Goal: Task Accomplishment & Management: Use online tool/utility

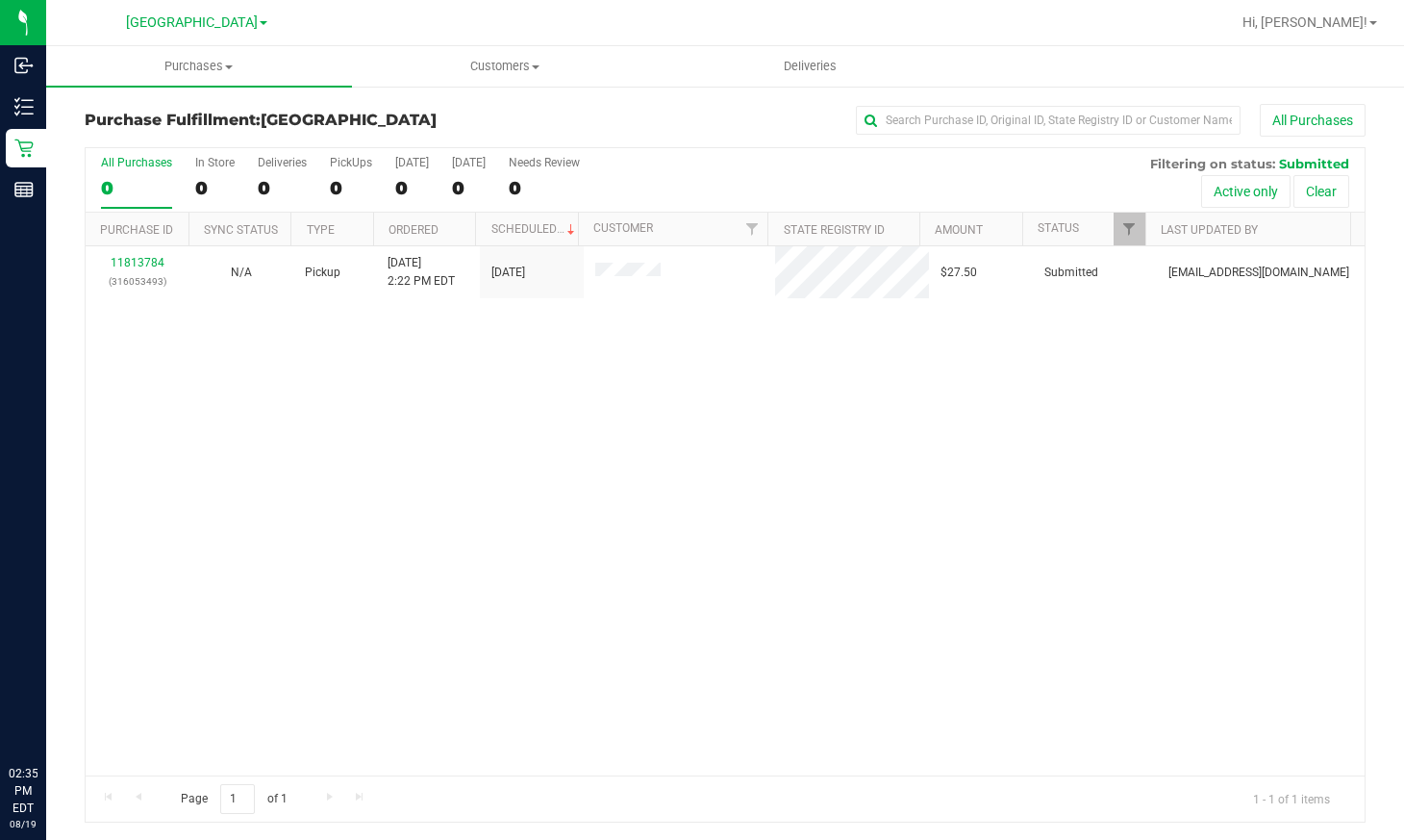
drag, startPoint x: 494, startPoint y: 524, endPoint x: 1028, endPoint y: 413, distance: 545.4
click at [494, 524] on div "11813784 (316053493) N/A Pickup [DATE] 2:22 PM EDT 8/19/2025 $27.50 Submitted […" at bounding box center [725, 510] width 1279 height 529
click at [221, 68] on span "Purchases" at bounding box center [200, 66] width 306 height 17
click at [322, 402] on div "11813784 (316053493) N/A Pickup 8/19/2025 2:22 PM EDT 8/19/2025 $27.50 Submitte…" at bounding box center [725, 510] width 1279 height 529
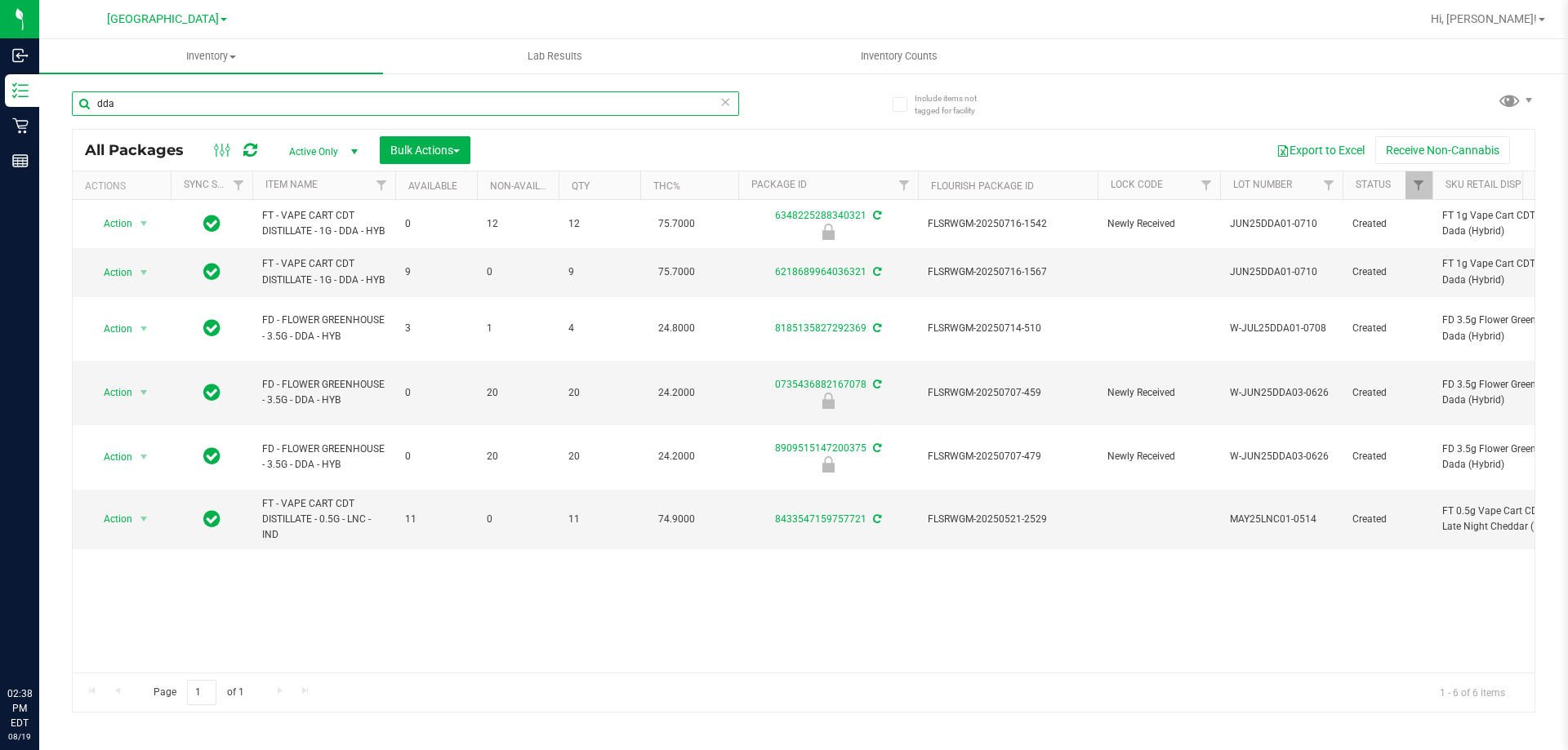
click at [214, 103] on input "dda" at bounding box center [405, 104] width 667 height 24
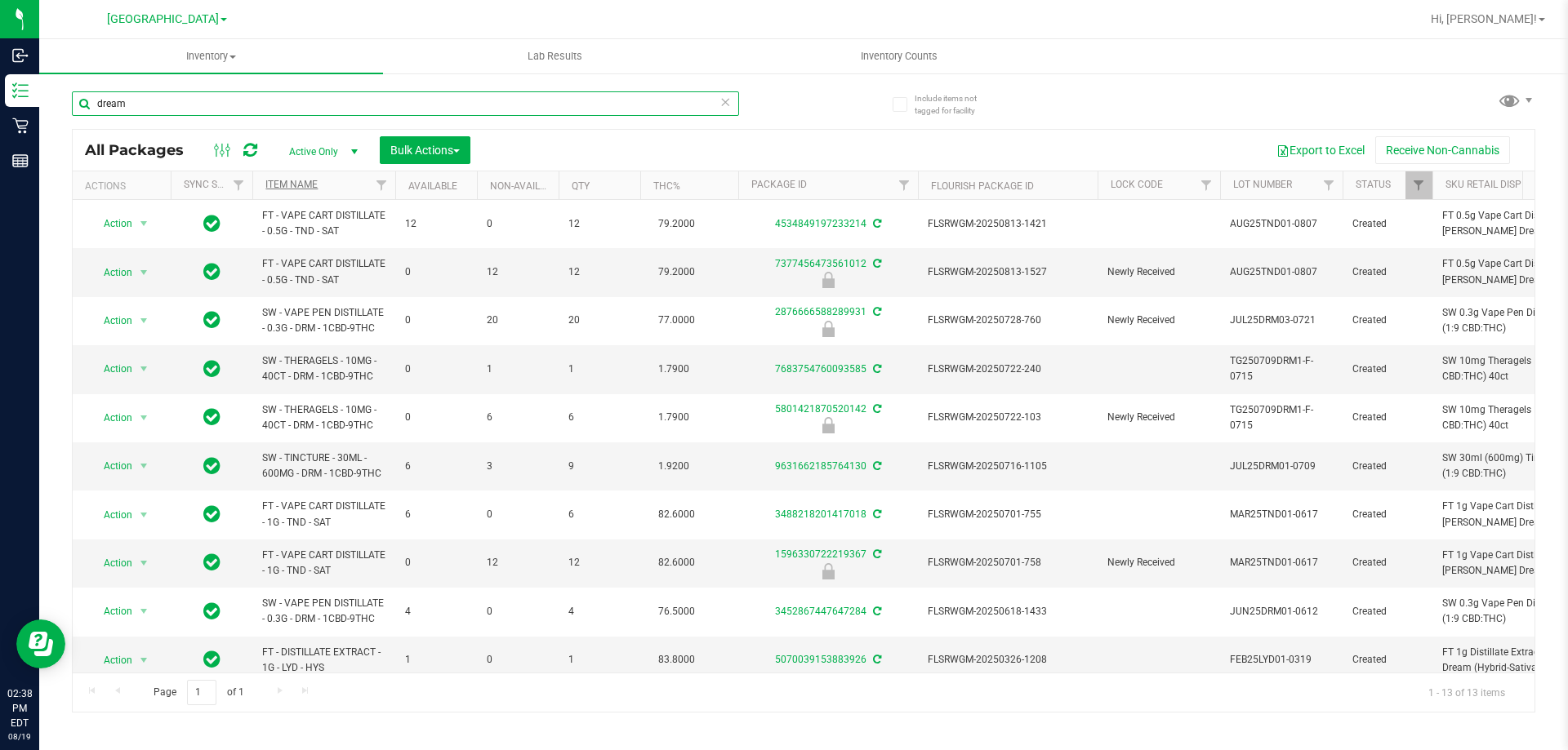
type input "dream"
click at [300, 190] on link "Item Name" at bounding box center [292, 185] width 52 height 12
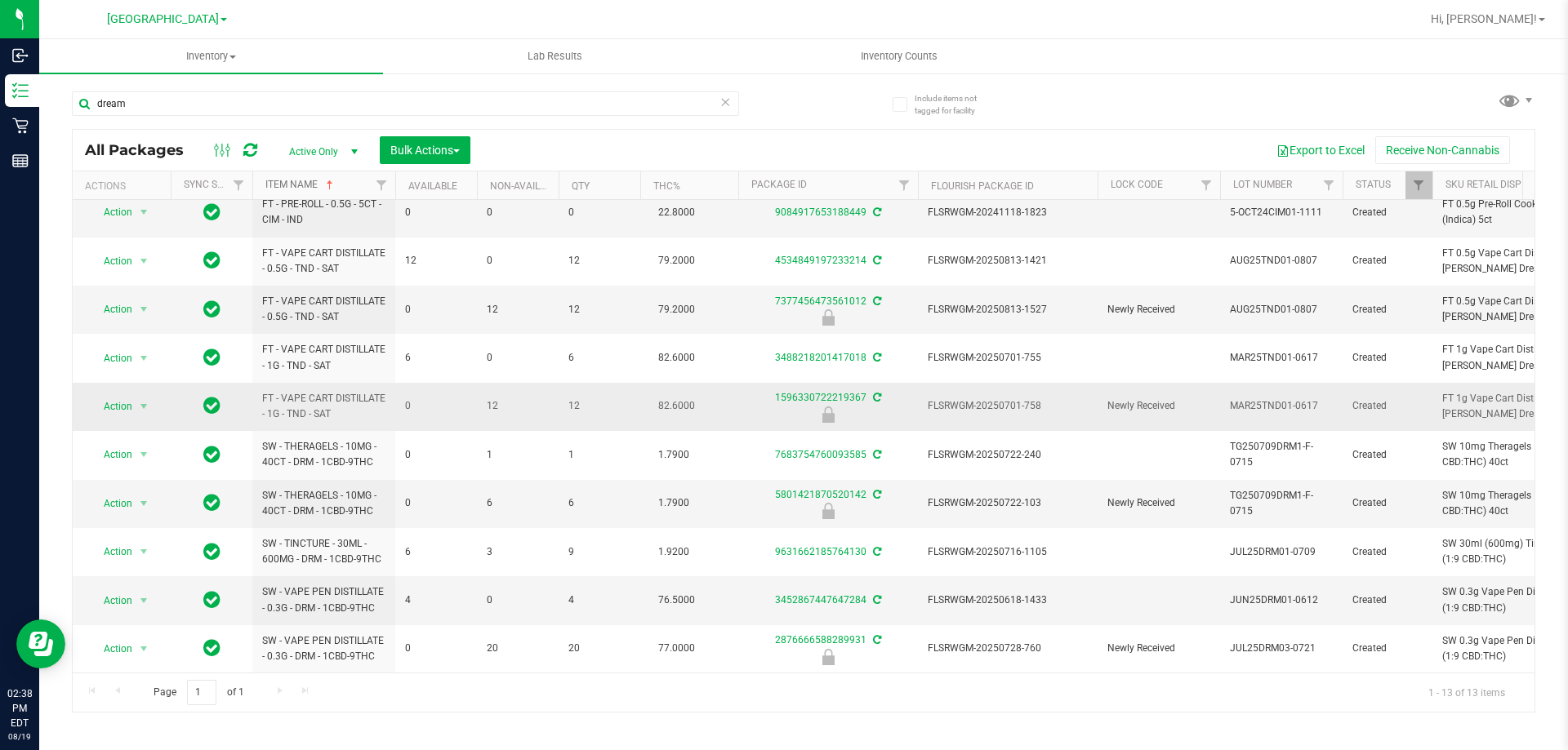
scroll to position [163, 0]
click at [962, 496] on span "FLSRWGM-20250722-103" at bounding box center [1008, 503] width 160 height 15
click at [954, 496] on span "FLSRWGM-20250722-103" at bounding box center [1008, 503] width 160 height 15
click at [948, 496] on span "FLSRWGM-20250722-103" at bounding box center [1008, 503] width 160 height 15
click at [950, 496] on span "FLSRWGM-20250722-103" at bounding box center [1008, 503] width 160 height 15
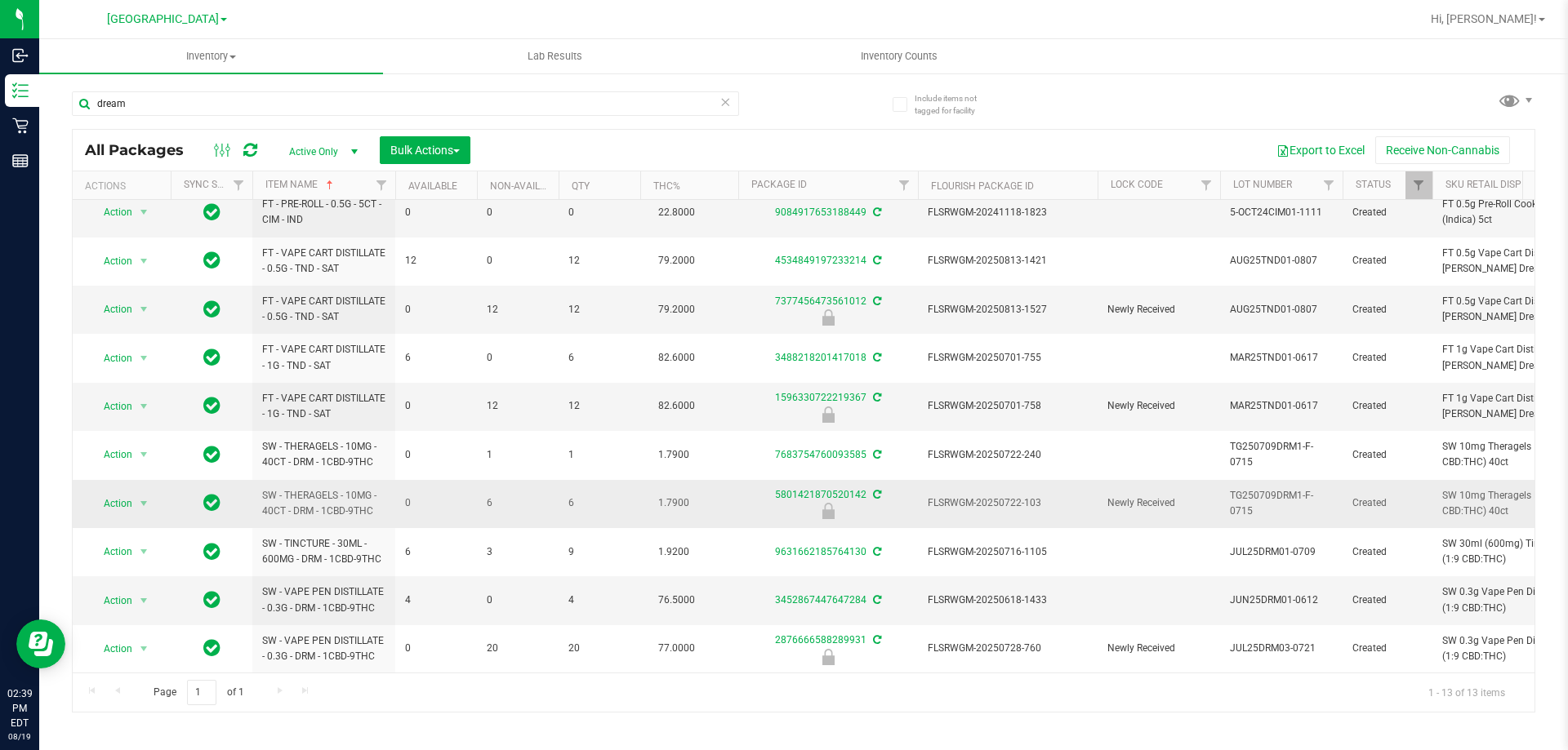
click at [950, 496] on span "FLSRWGM-20250722-103" at bounding box center [1008, 503] width 160 height 15
click at [949, 496] on span "FLSRWGM-20250722-103" at bounding box center [1008, 503] width 160 height 15
click at [124, 497] on span "Action" at bounding box center [111, 503] width 44 height 23
click at [142, 678] on li "Unlock package" at bounding box center [142, 690] width 105 height 24
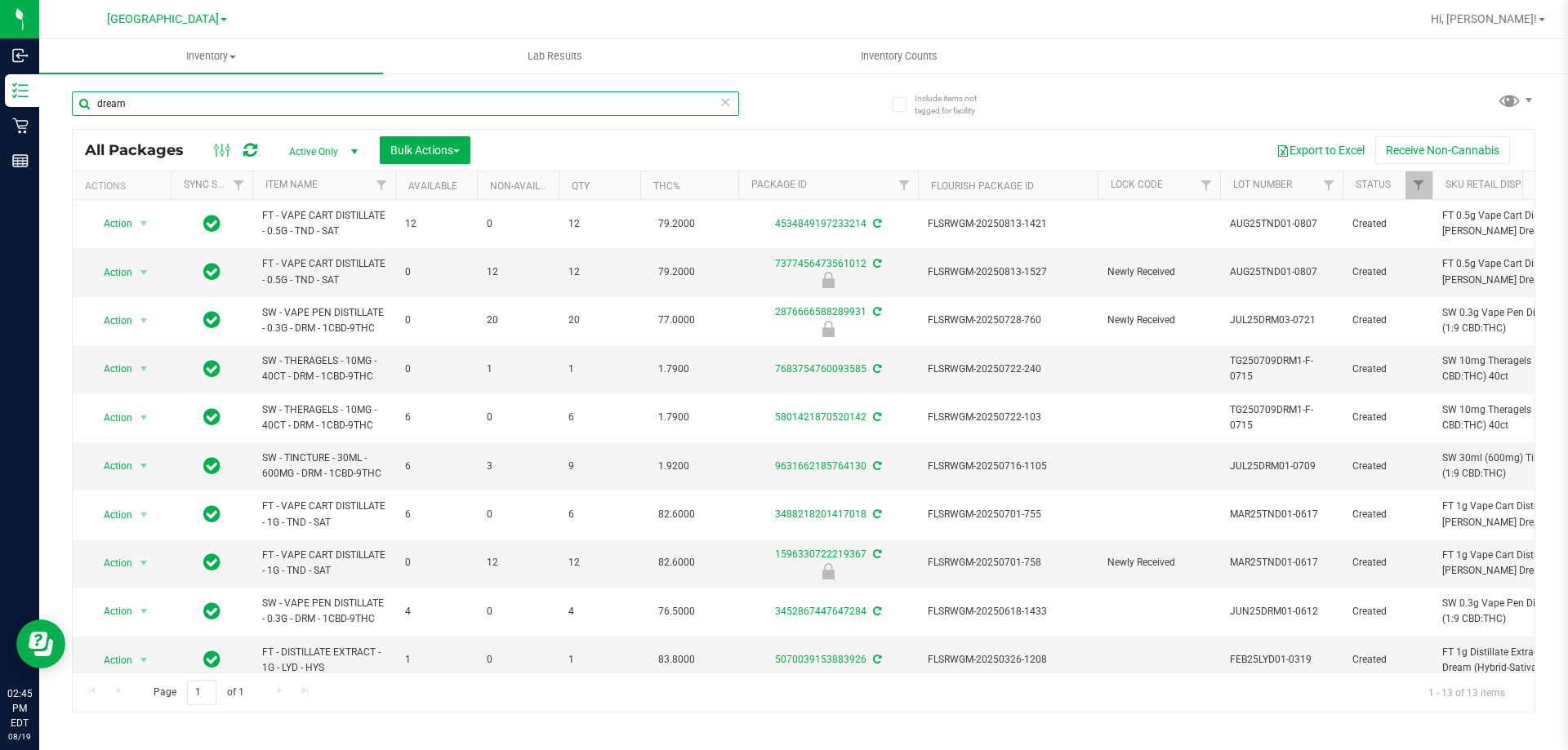
click at [223, 115] on input "dream" at bounding box center [405, 104] width 667 height 24
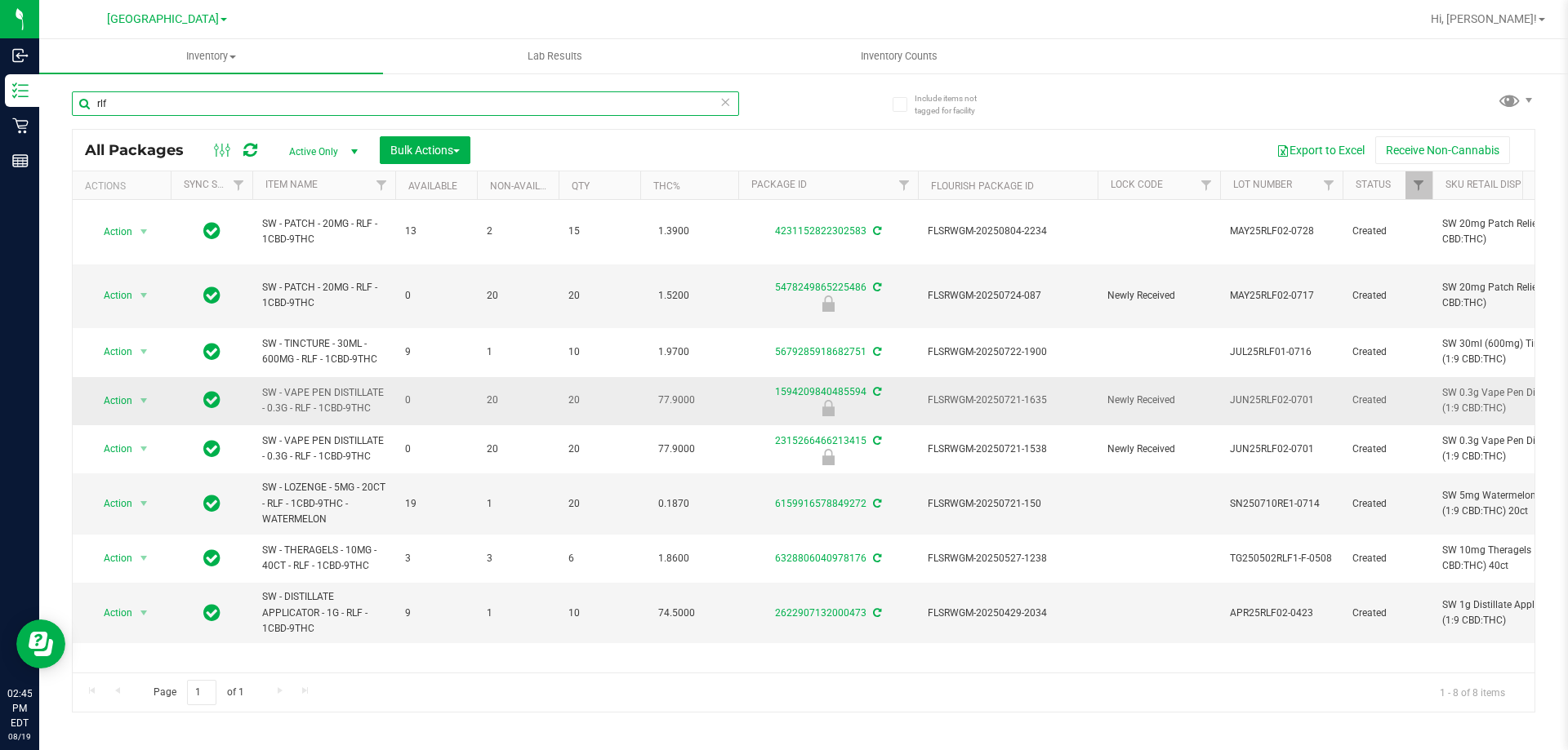
type input "rlf"
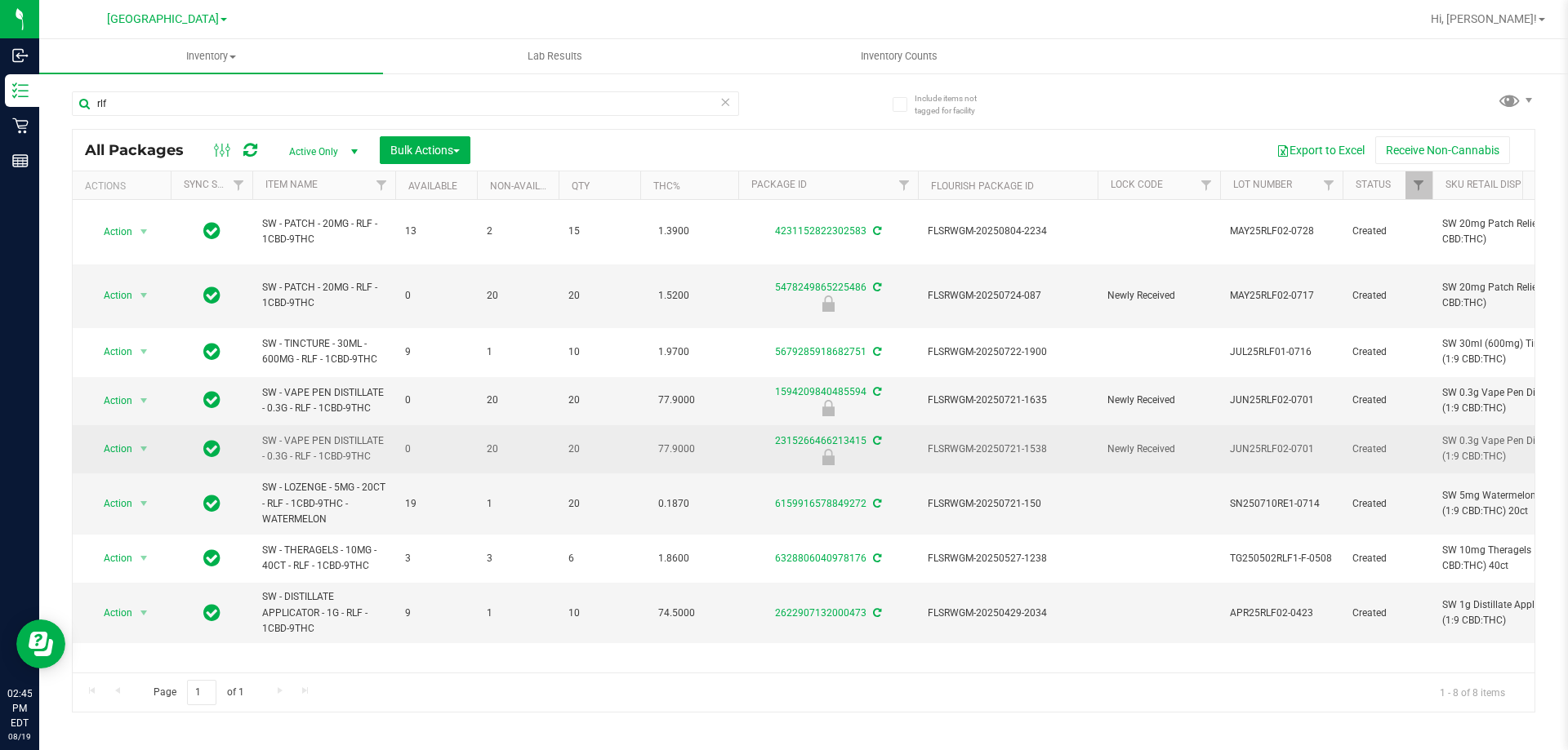
drag, startPoint x: 270, startPoint y: 362, endPoint x: 1061, endPoint y: 408, distance: 792.3
click at [1023, 442] on span "FLSRWGM-20250721-1538" at bounding box center [1008, 449] width 160 height 15
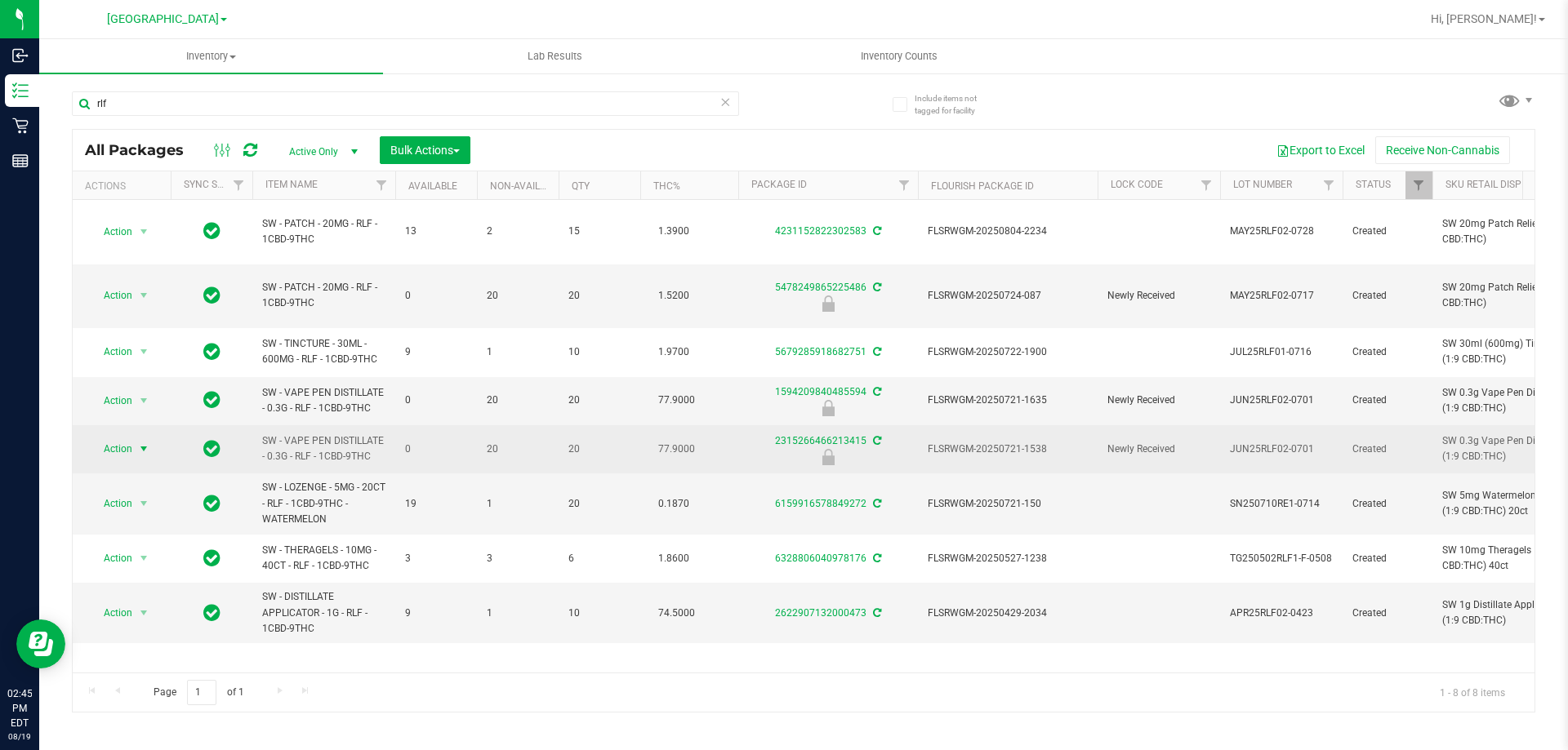
click at [116, 437] on span "Action" at bounding box center [111, 448] width 44 height 23
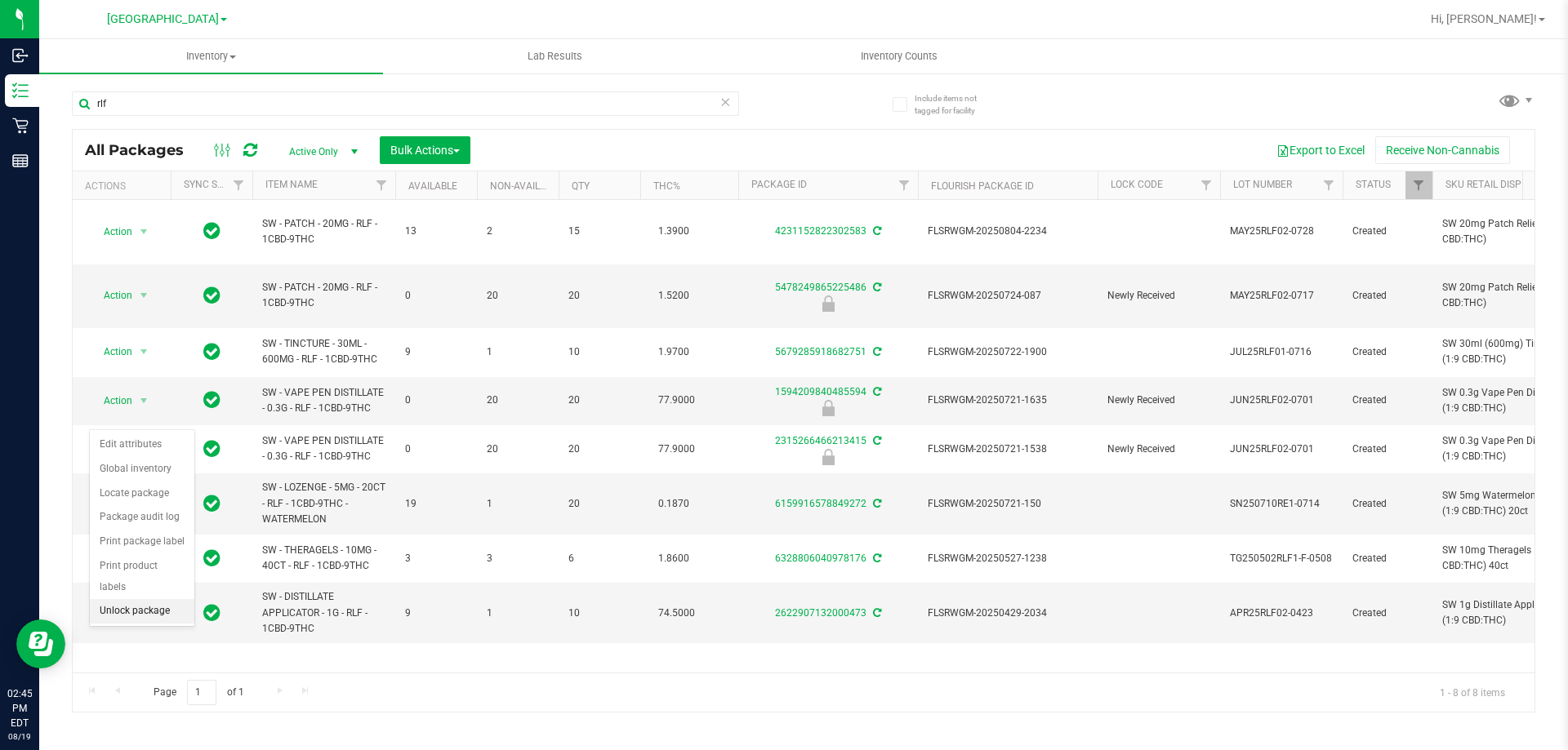
click at [106, 599] on li "Unlock package" at bounding box center [142, 611] width 105 height 24
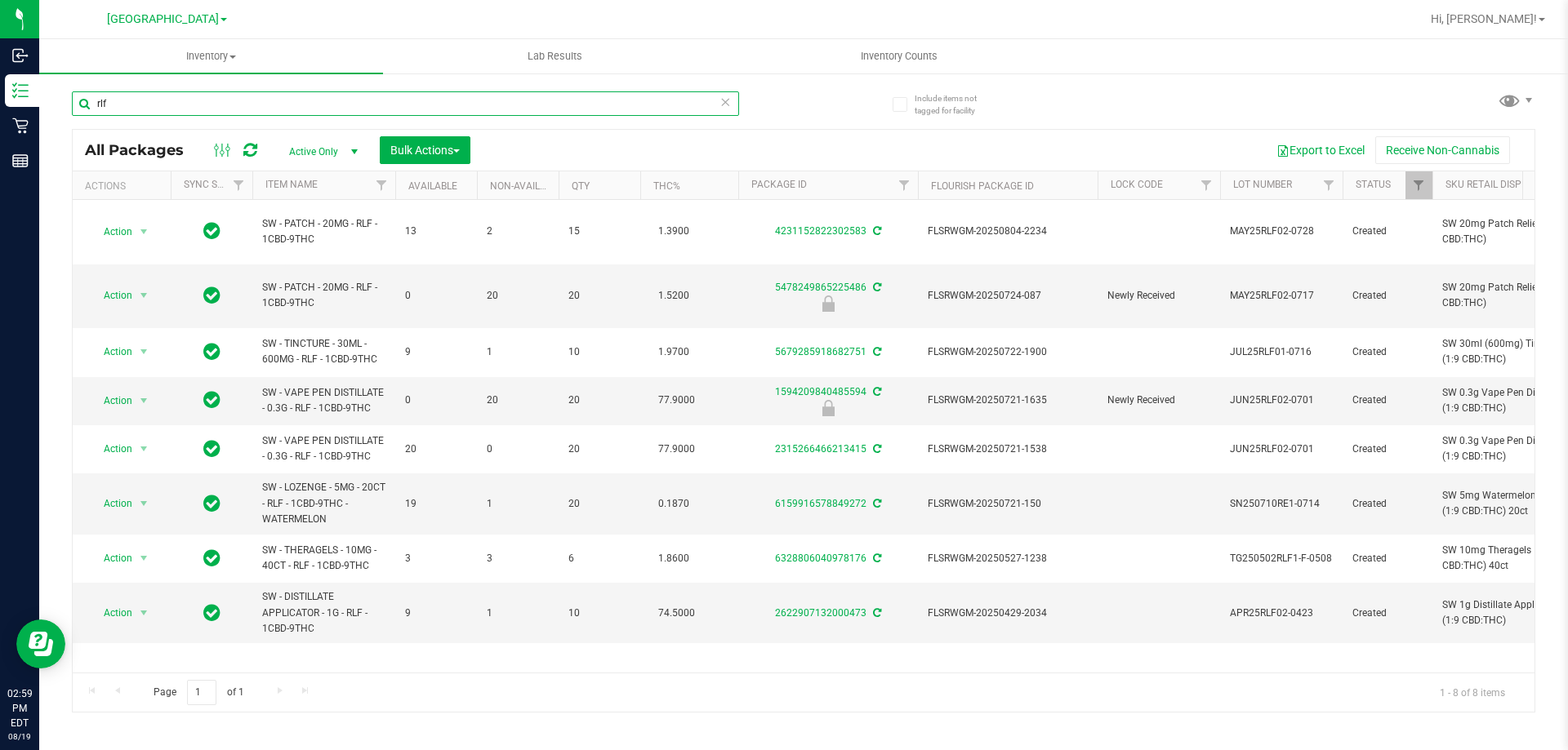
click at [529, 94] on input "rlf" at bounding box center [405, 104] width 667 height 24
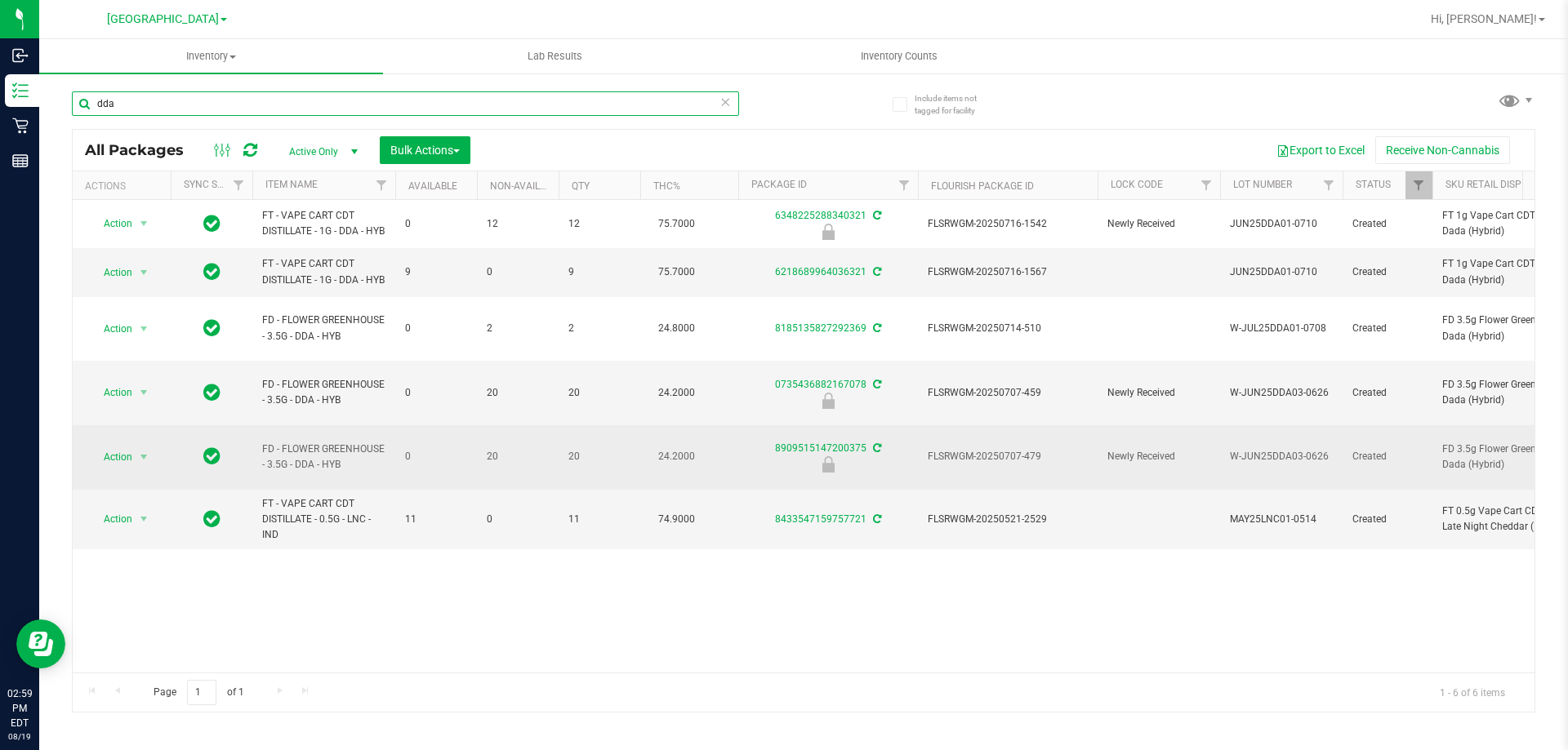
type input "dda"
click at [977, 449] on span "FLSRWGM-20250707-479" at bounding box center [1008, 457] width 160 height 15
click at [119, 446] on span "Action" at bounding box center [111, 457] width 44 height 23
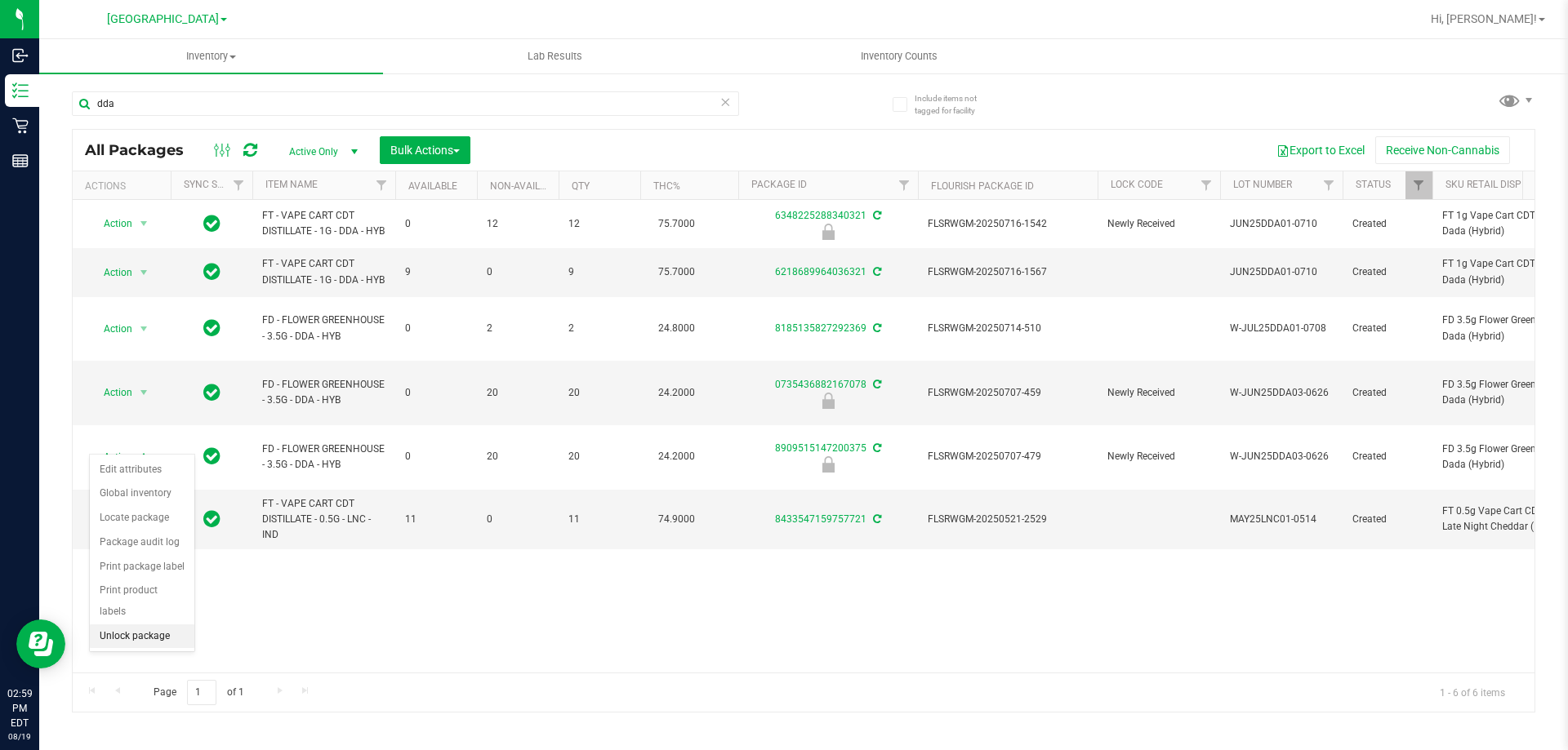
click at [124, 624] on li "Unlock package" at bounding box center [142, 636] width 105 height 24
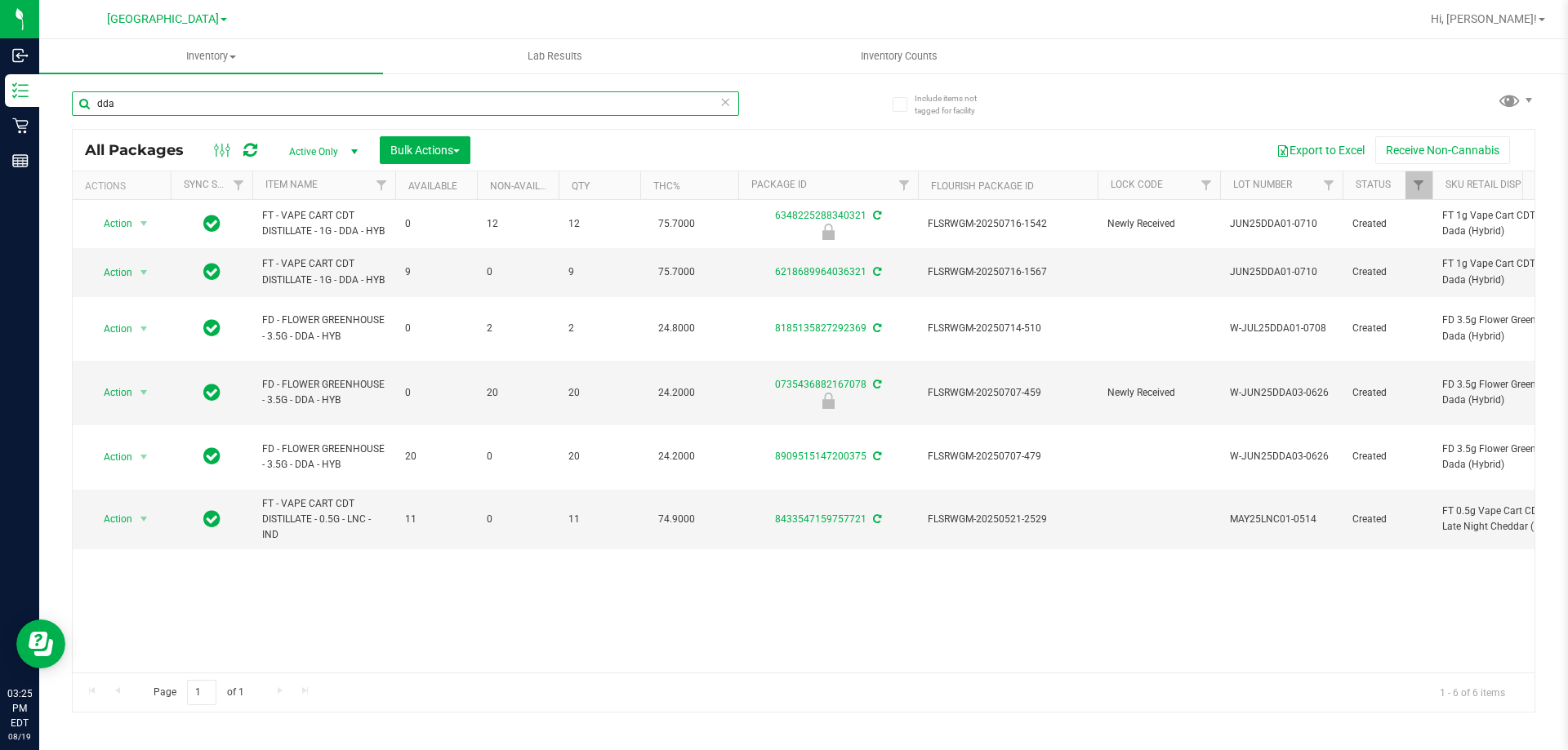
click at [302, 106] on input "dda" at bounding box center [405, 104] width 667 height 24
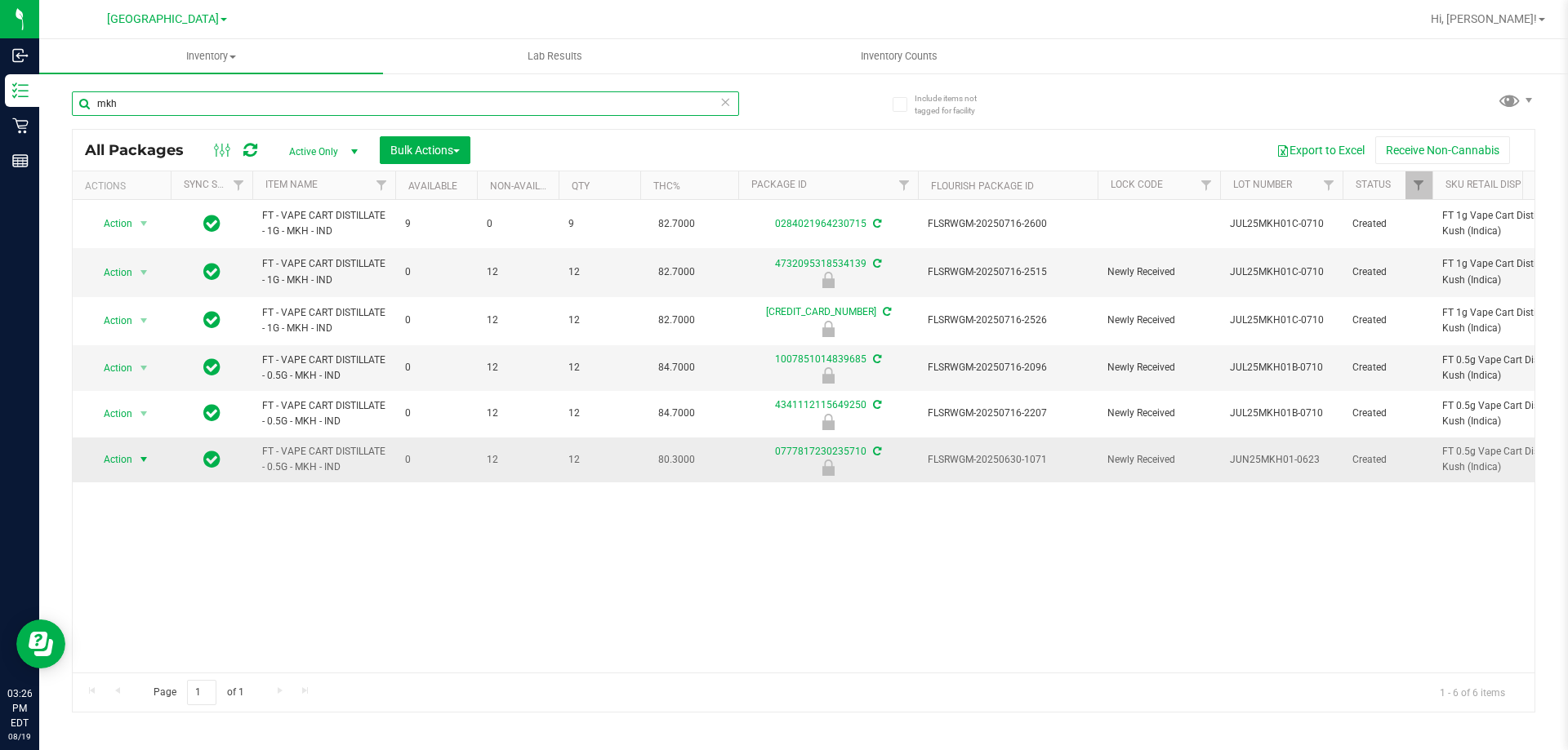
type input "mkh"
click at [118, 462] on span "Action" at bounding box center [111, 459] width 44 height 23
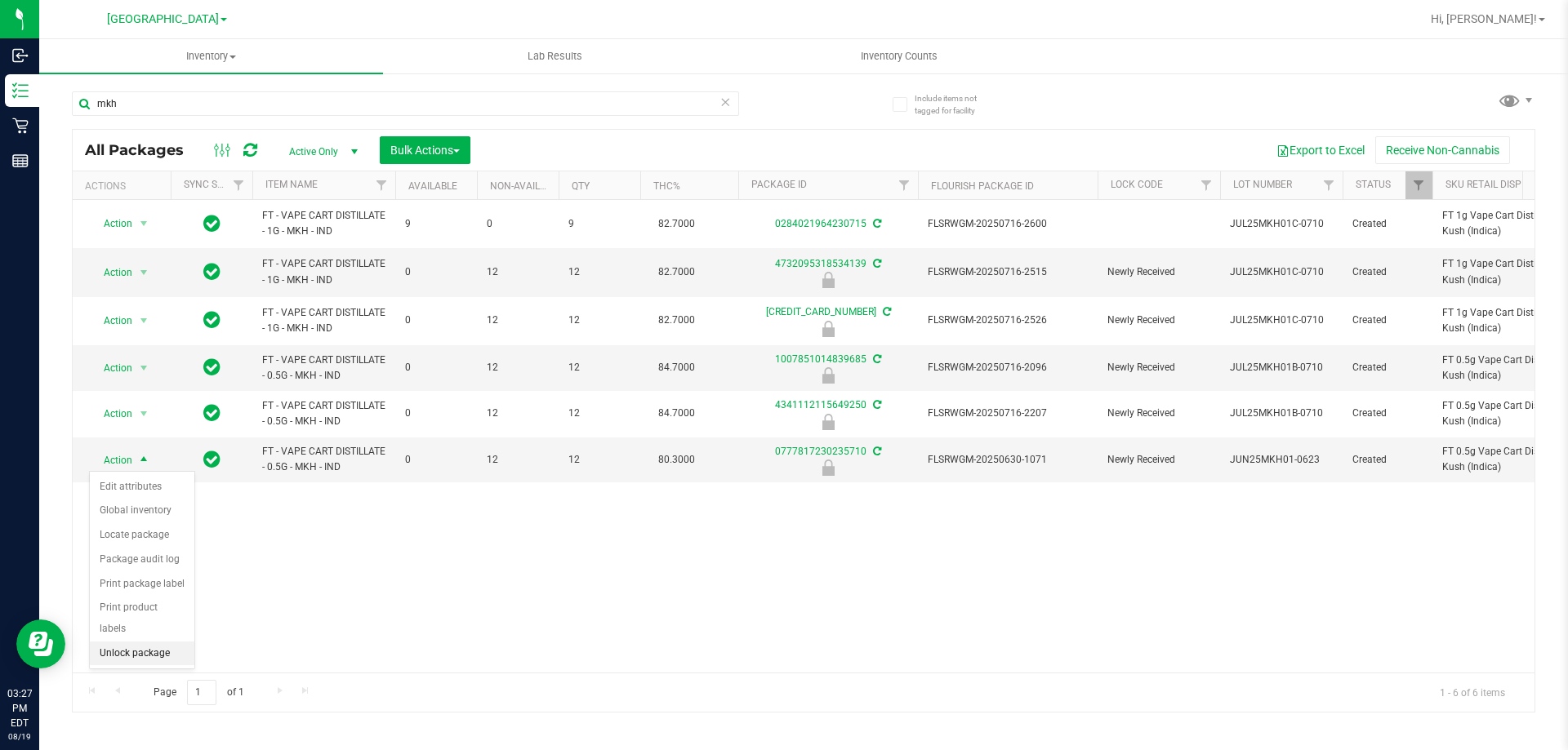
click at [130, 641] on li "Unlock package" at bounding box center [142, 653] width 105 height 24
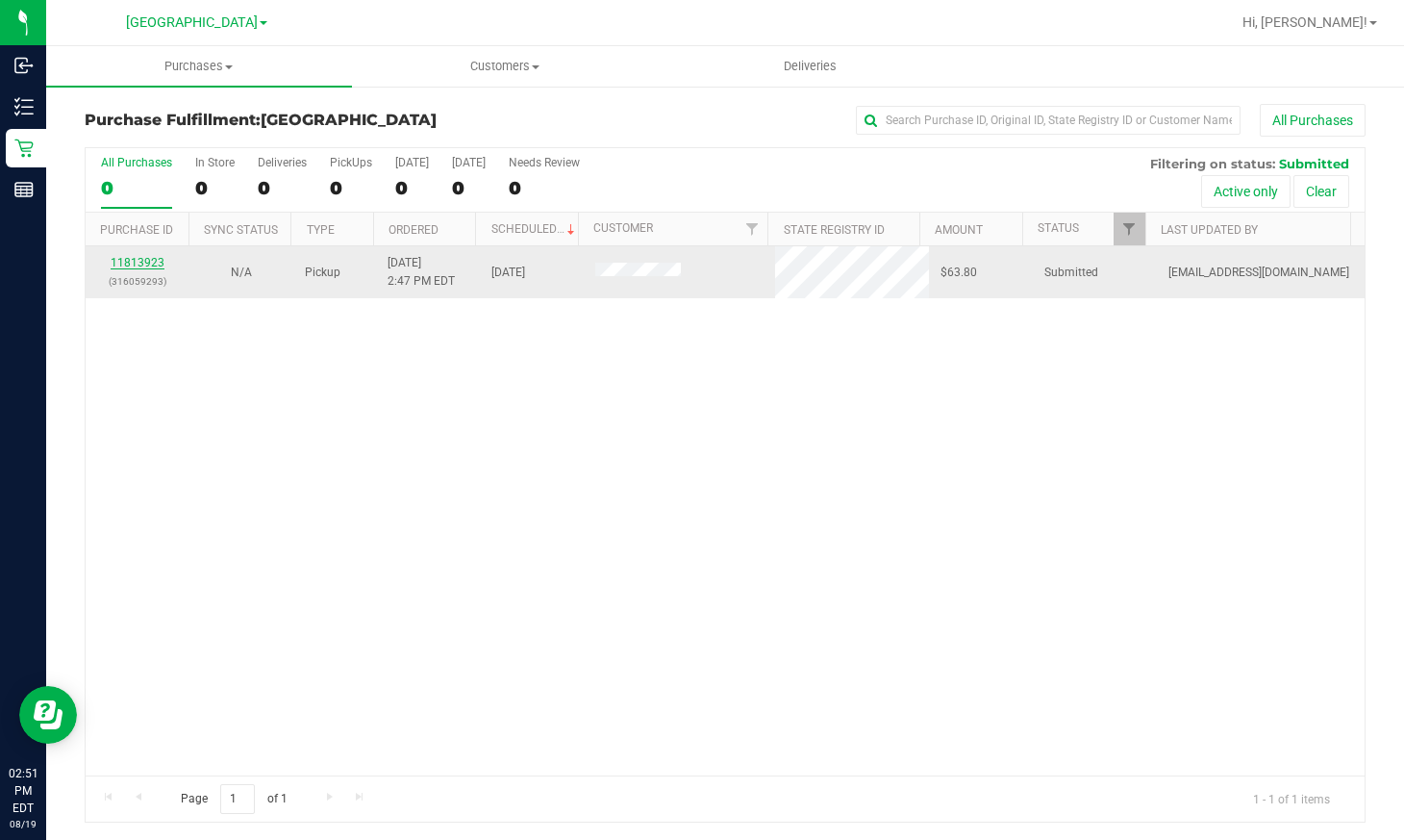
click at [150, 260] on link "11813923" at bounding box center [137, 263] width 54 height 14
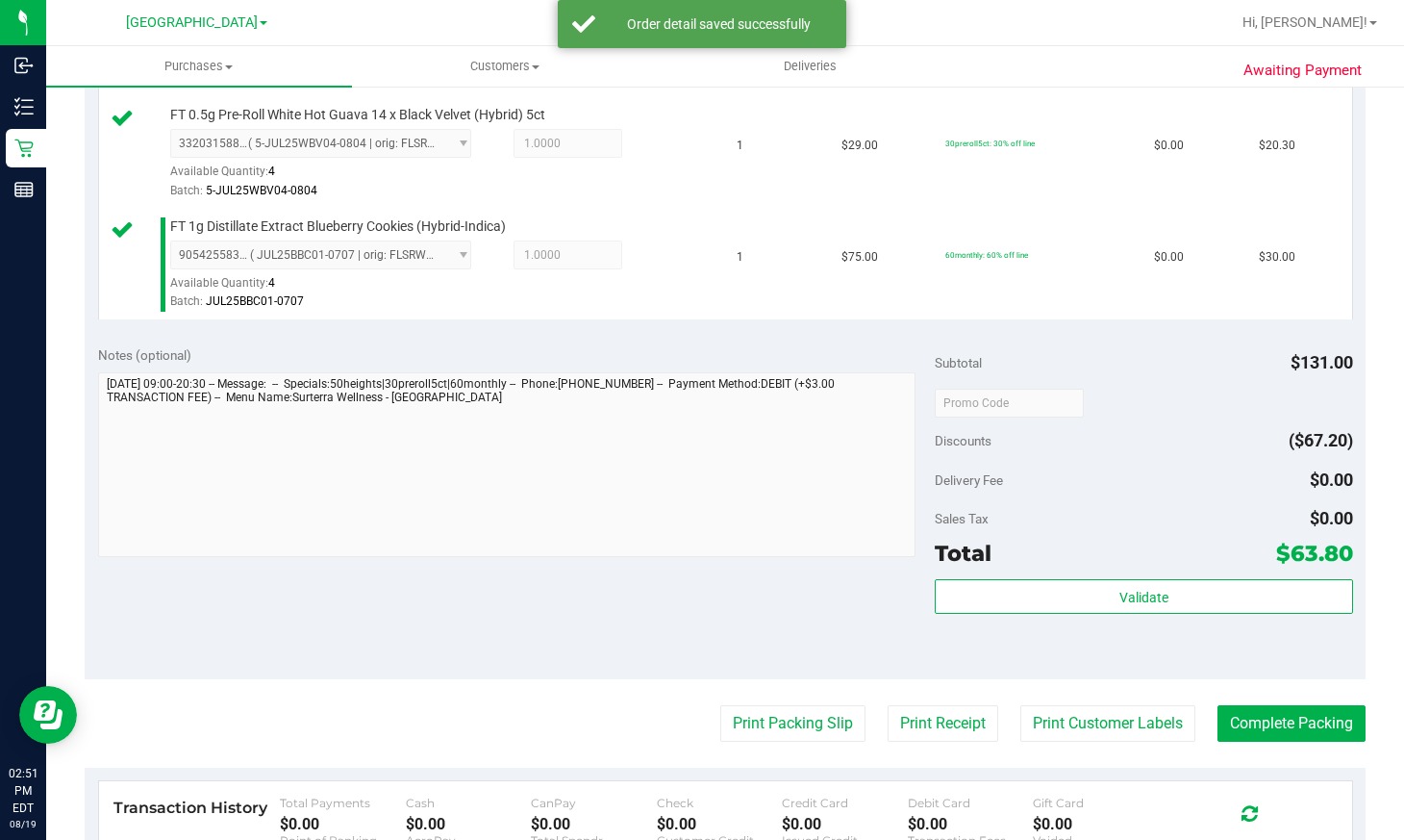
scroll to position [673, 0]
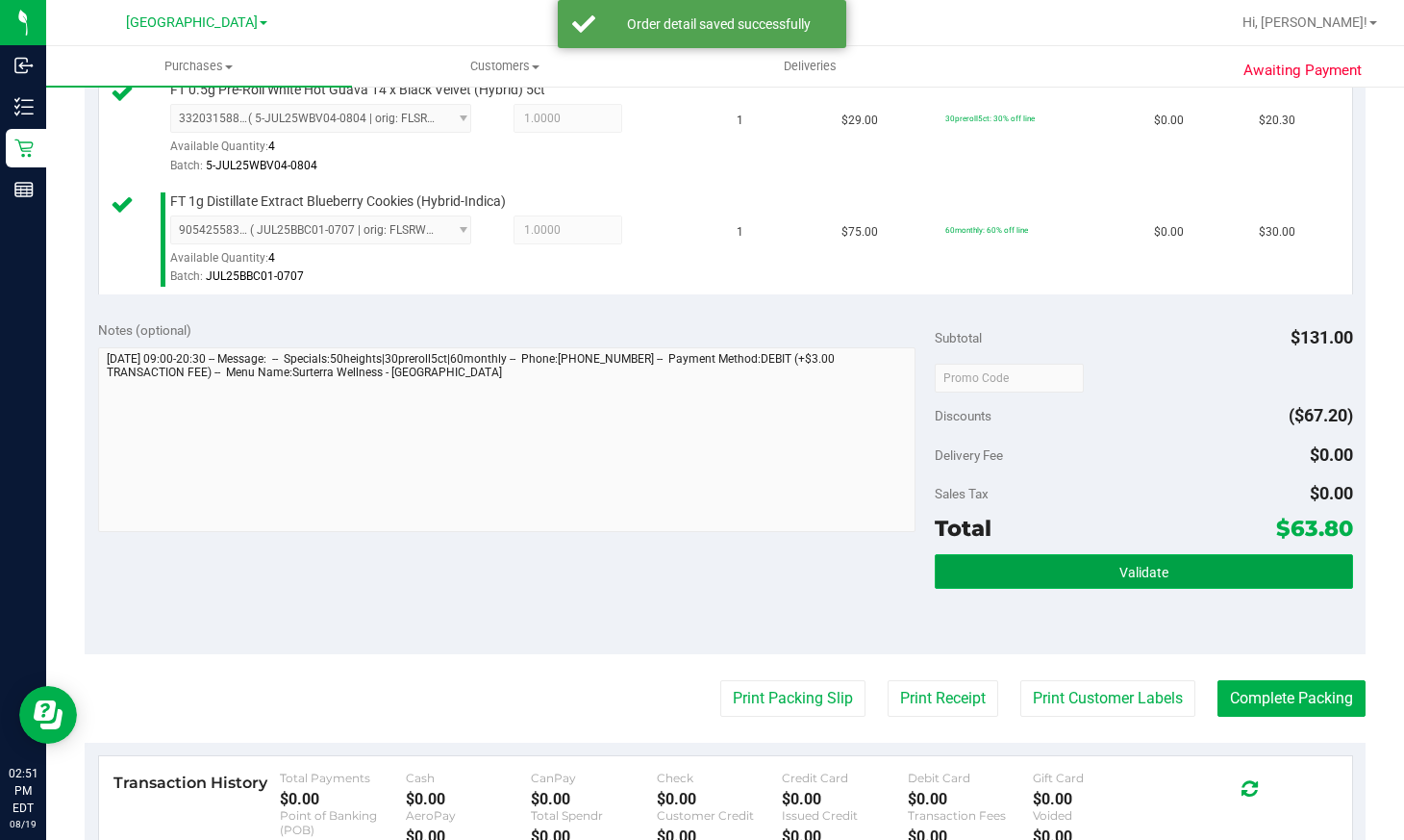
click at [971, 572] on button "Validate" at bounding box center [1144, 571] width 418 height 35
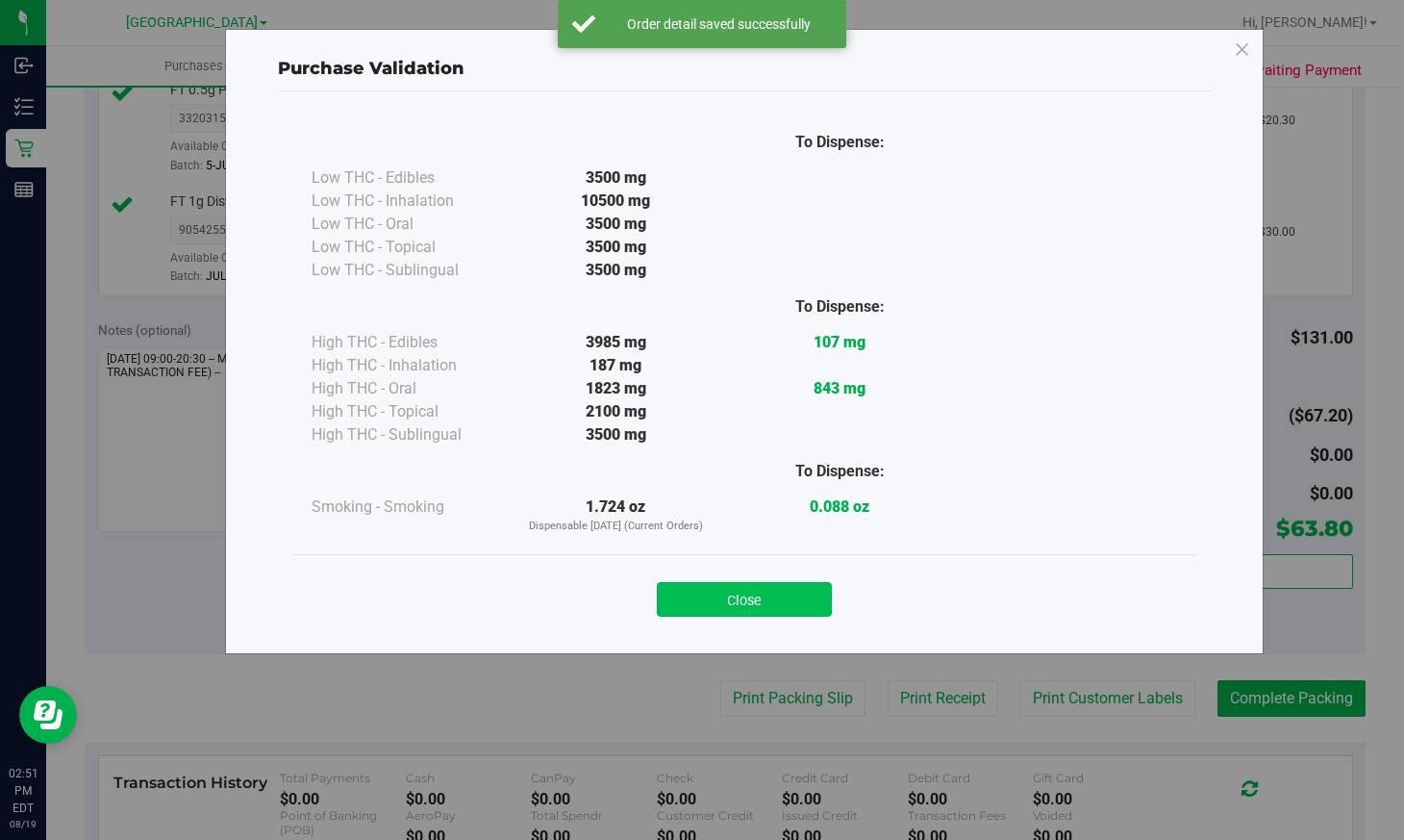
click at [785, 598] on button "Close" at bounding box center [745, 599] width 175 height 35
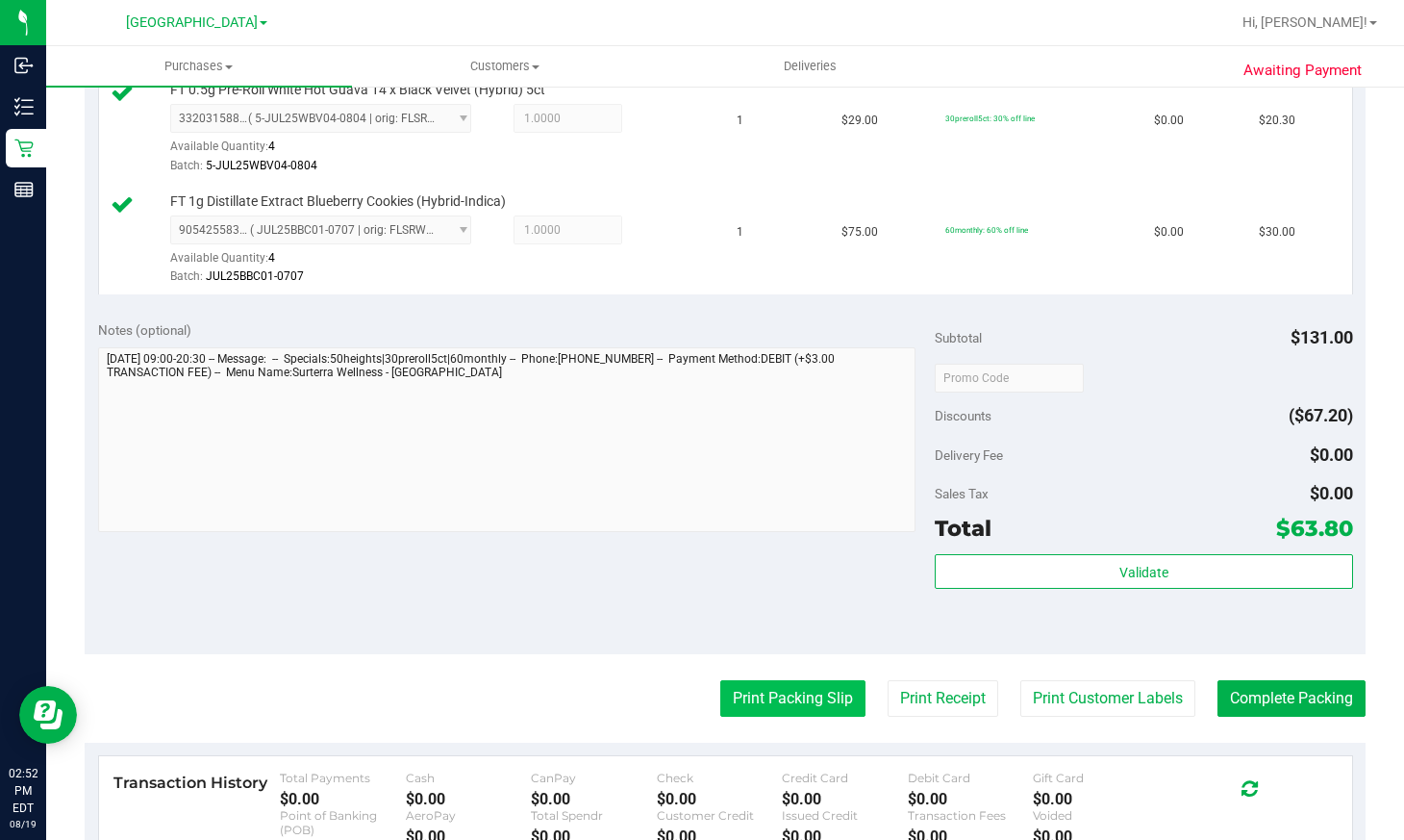
click at [775, 696] on button "Print Packing Slip" at bounding box center [793, 698] width 145 height 37
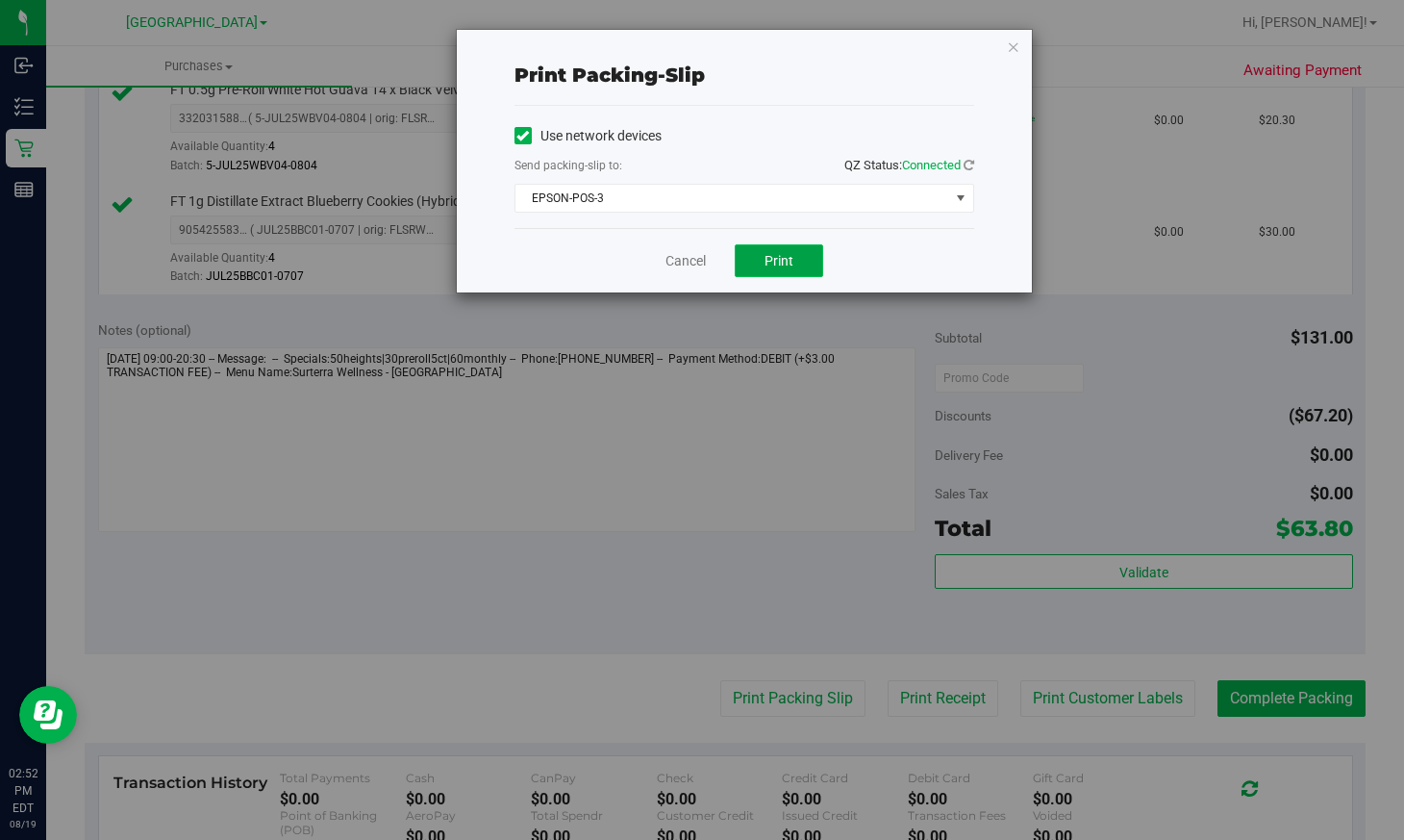
click at [771, 258] on span "Print" at bounding box center [778, 261] width 29 height 16
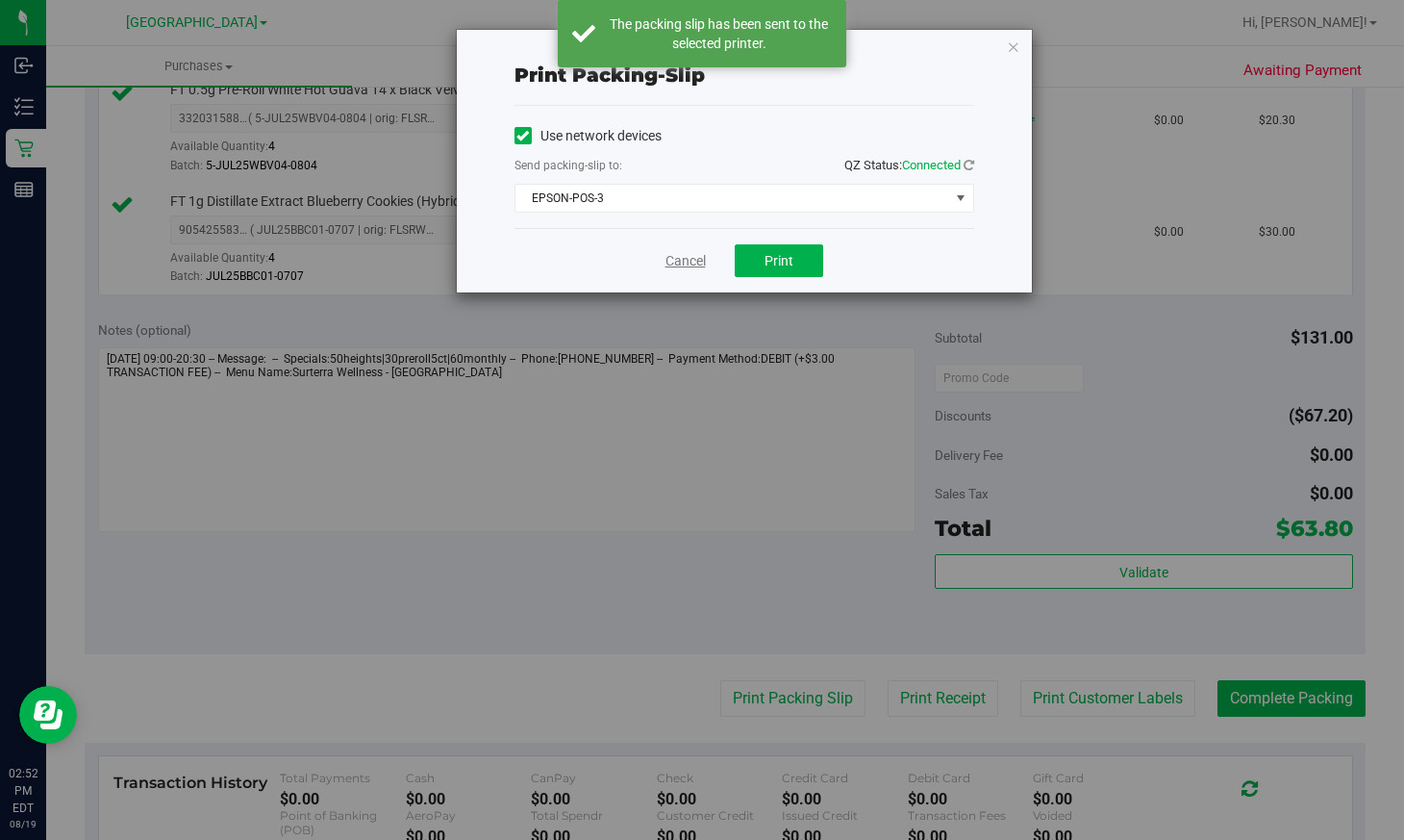
click at [689, 261] on link "Cancel" at bounding box center [685, 261] width 41 height 20
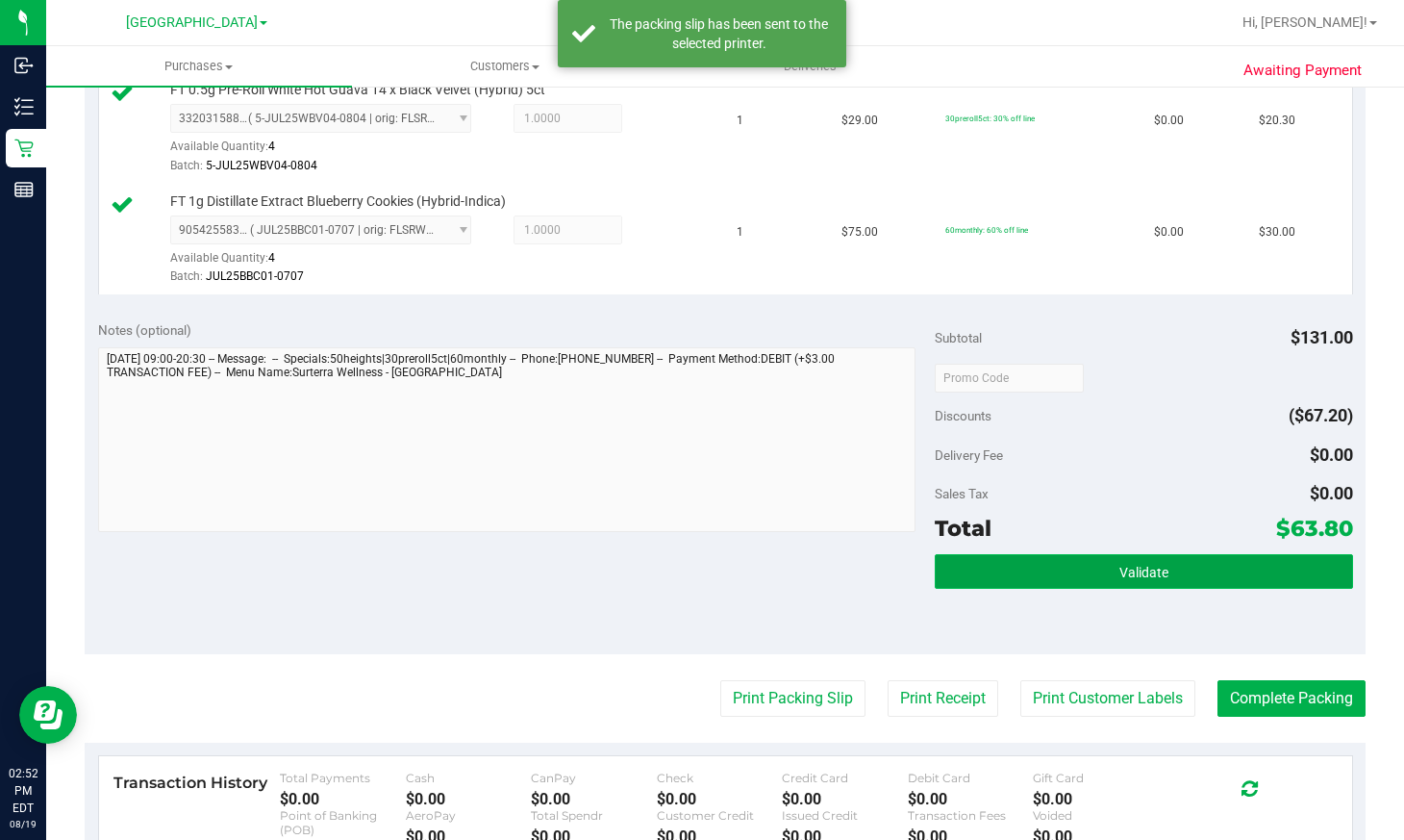
click at [1095, 572] on button "Validate" at bounding box center [1144, 571] width 418 height 35
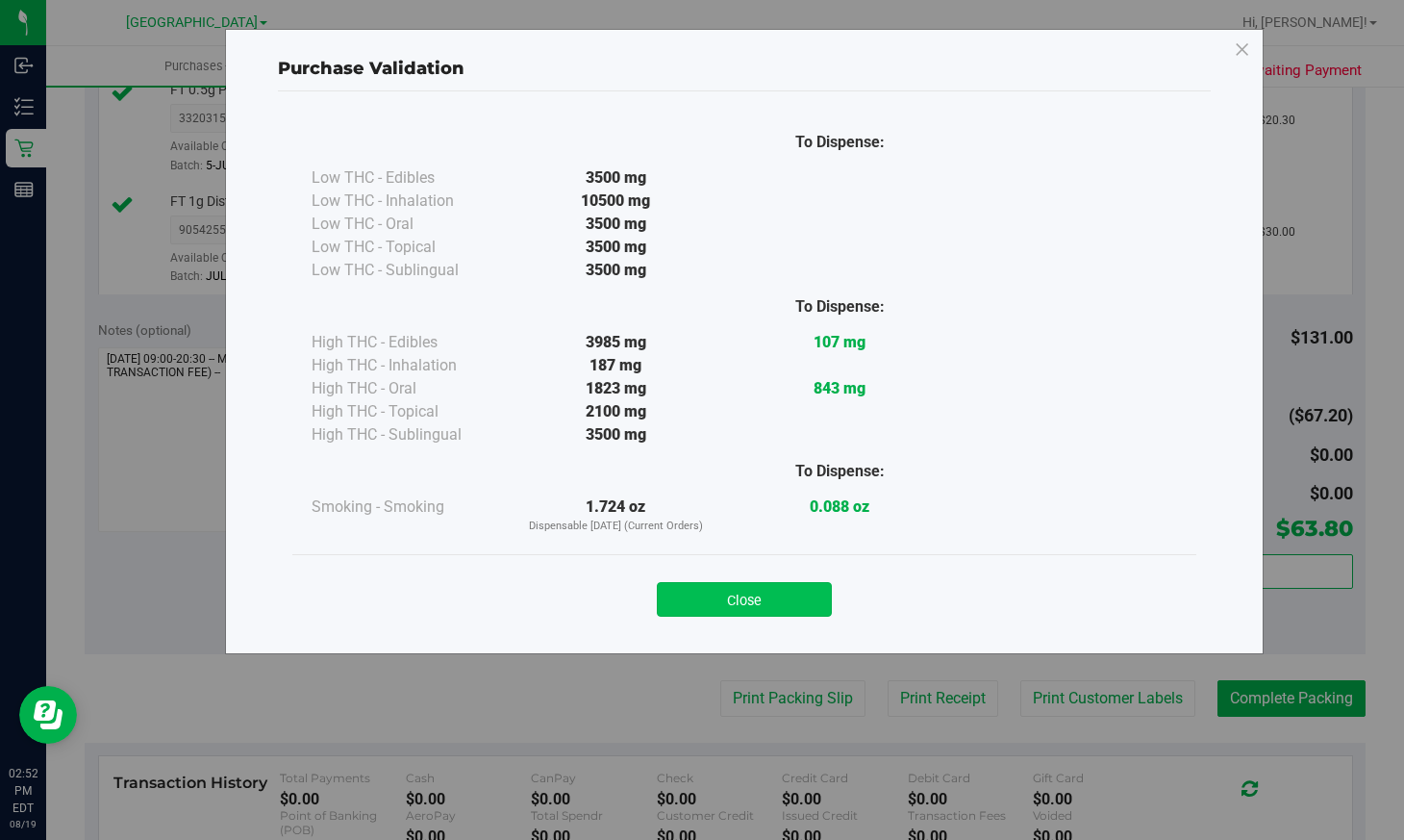
click at [764, 604] on button "Close" at bounding box center [745, 599] width 175 height 35
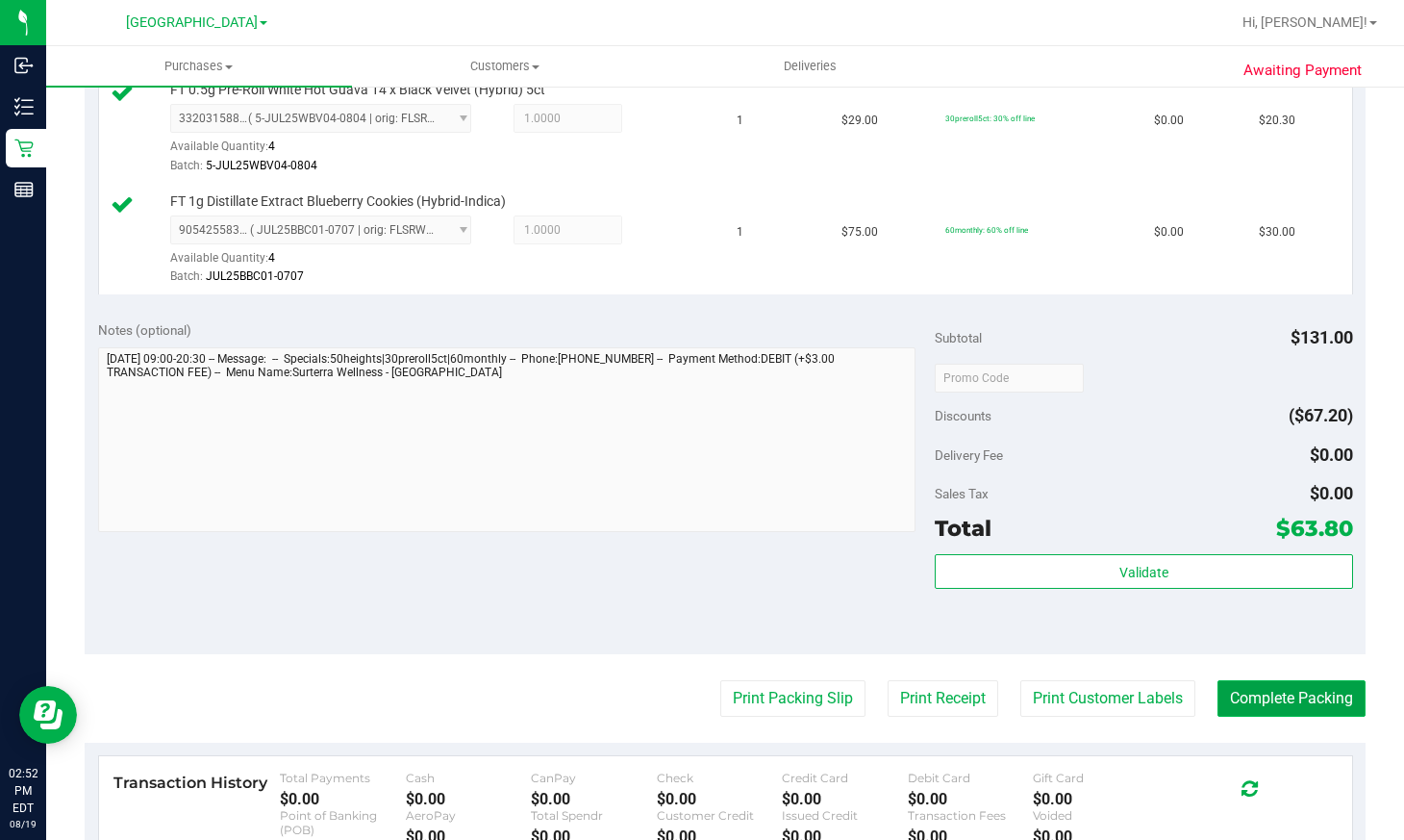
click at [1293, 703] on button "Complete Packing" at bounding box center [1291, 698] width 148 height 37
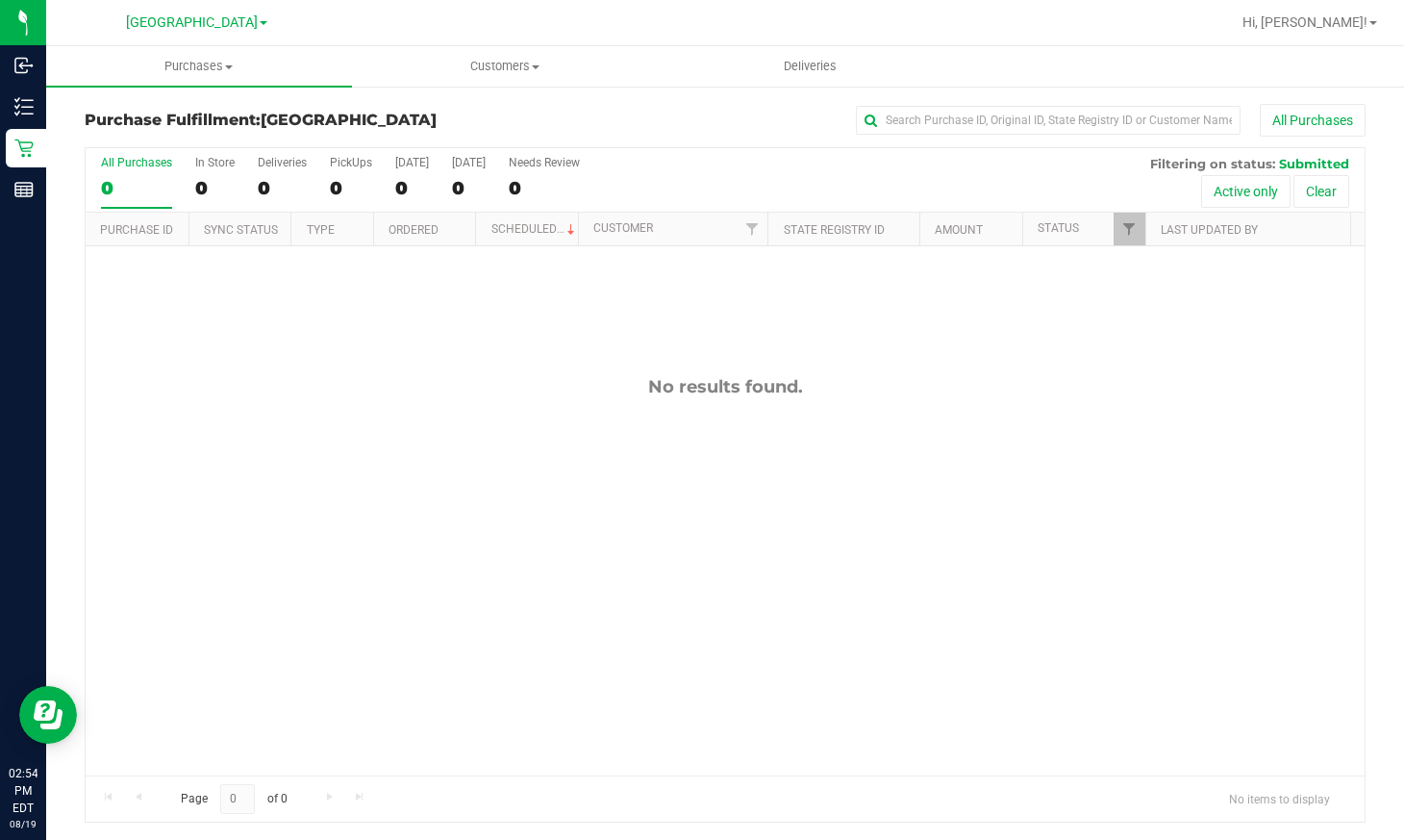
click at [1087, 601] on div "No results found." at bounding box center [725, 576] width 1279 height 659
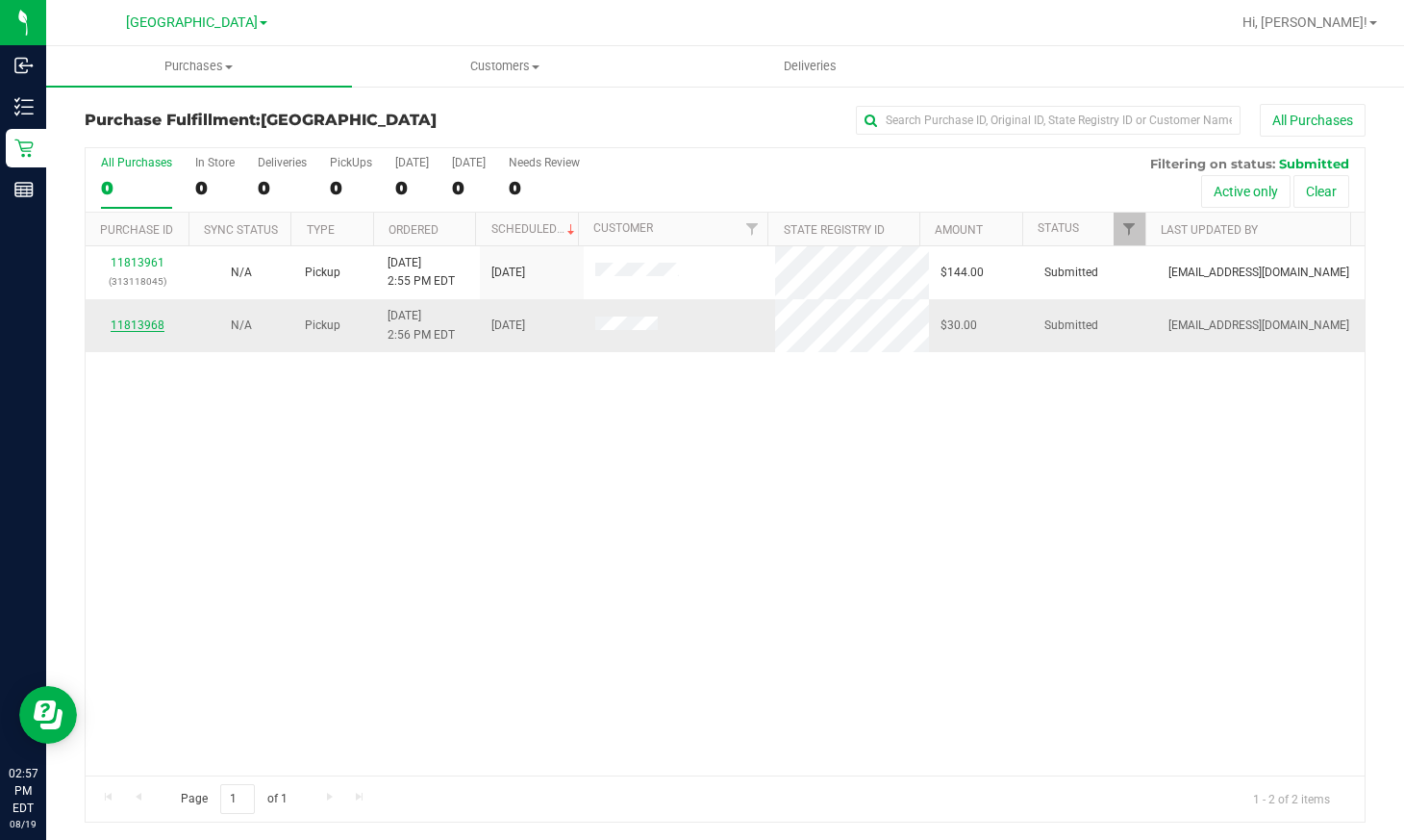
click at [147, 322] on link "11813968" at bounding box center [137, 326] width 54 height 14
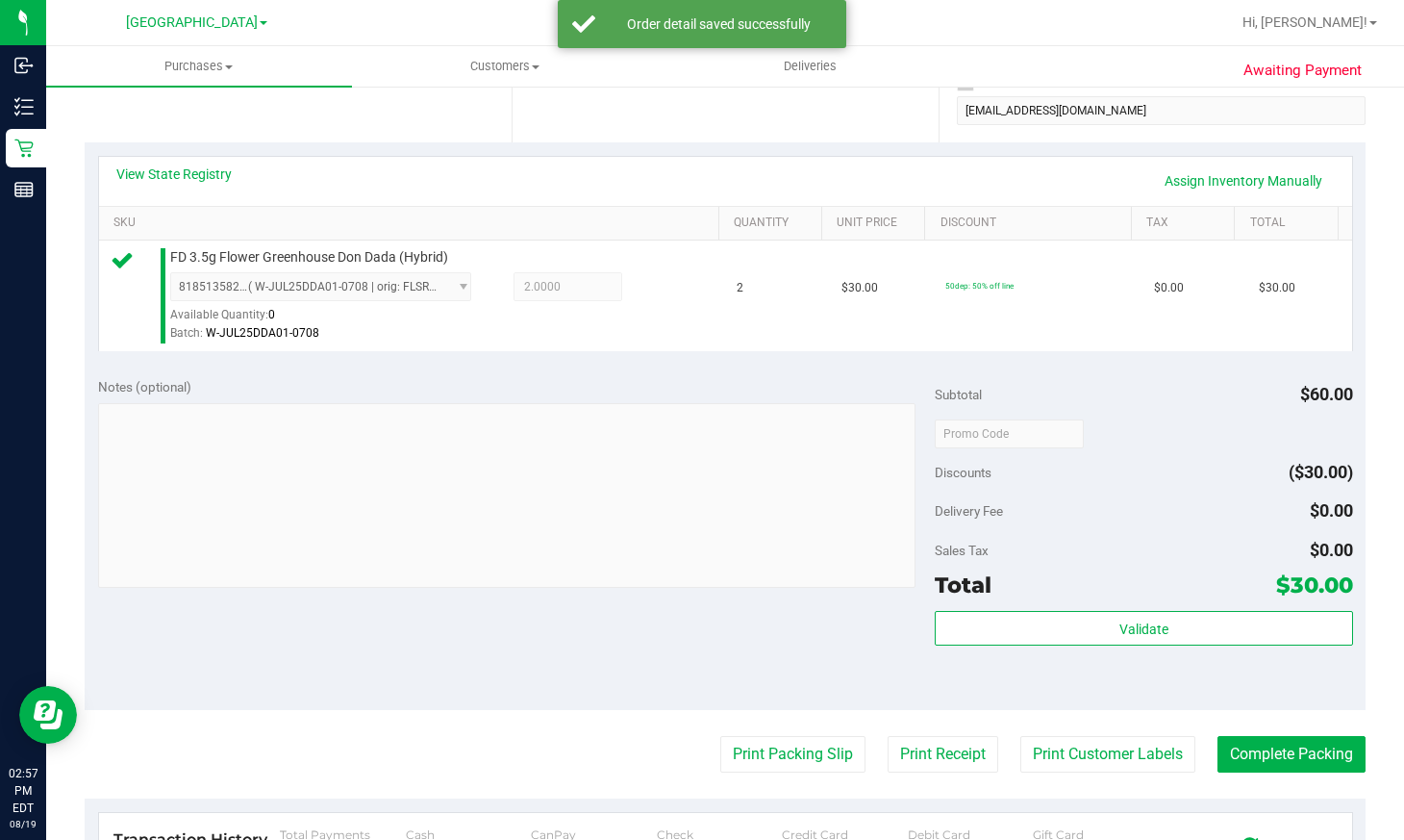
scroll to position [385, 0]
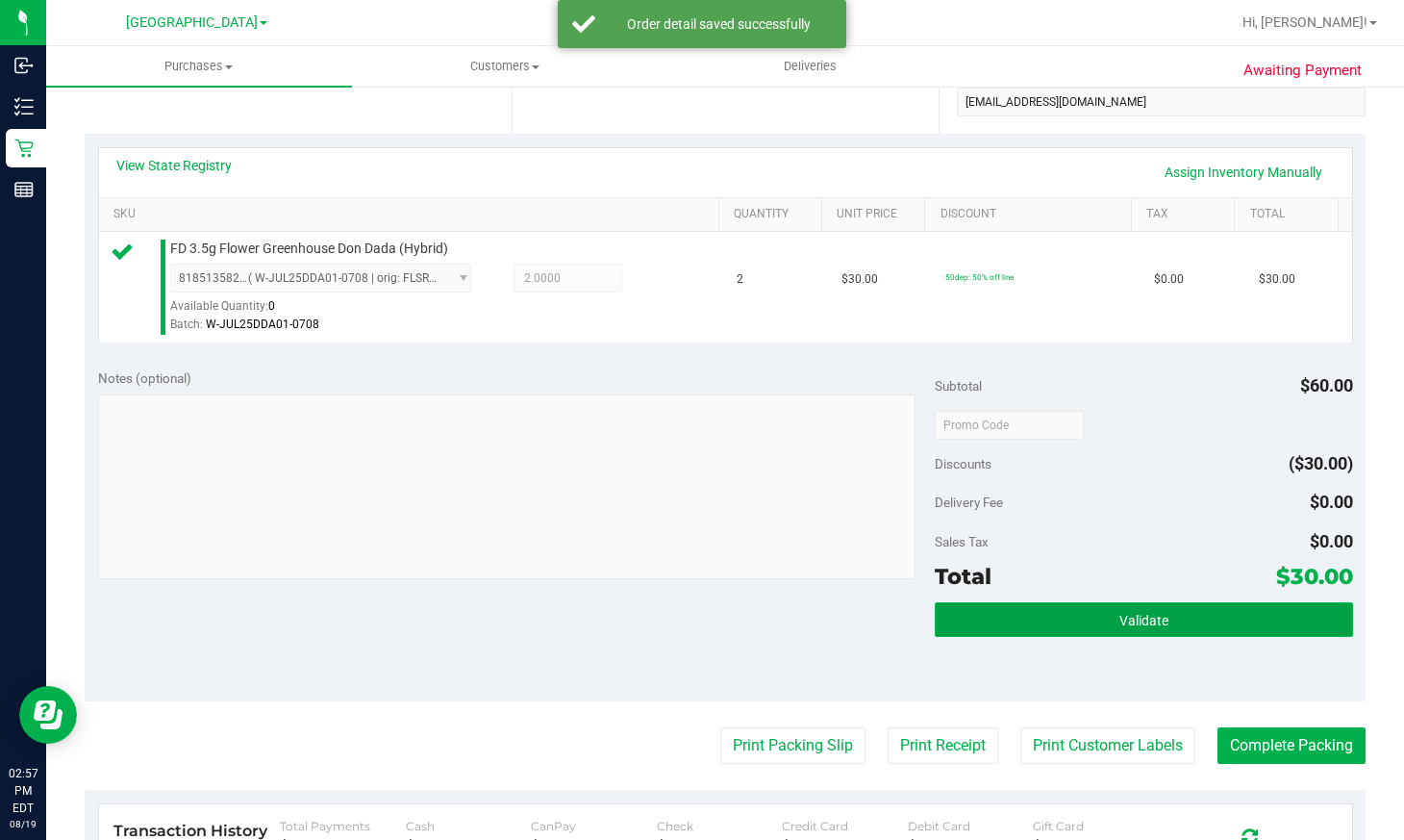
click at [1129, 622] on span "Validate" at bounding box center [1144, 621] width 49 height 16
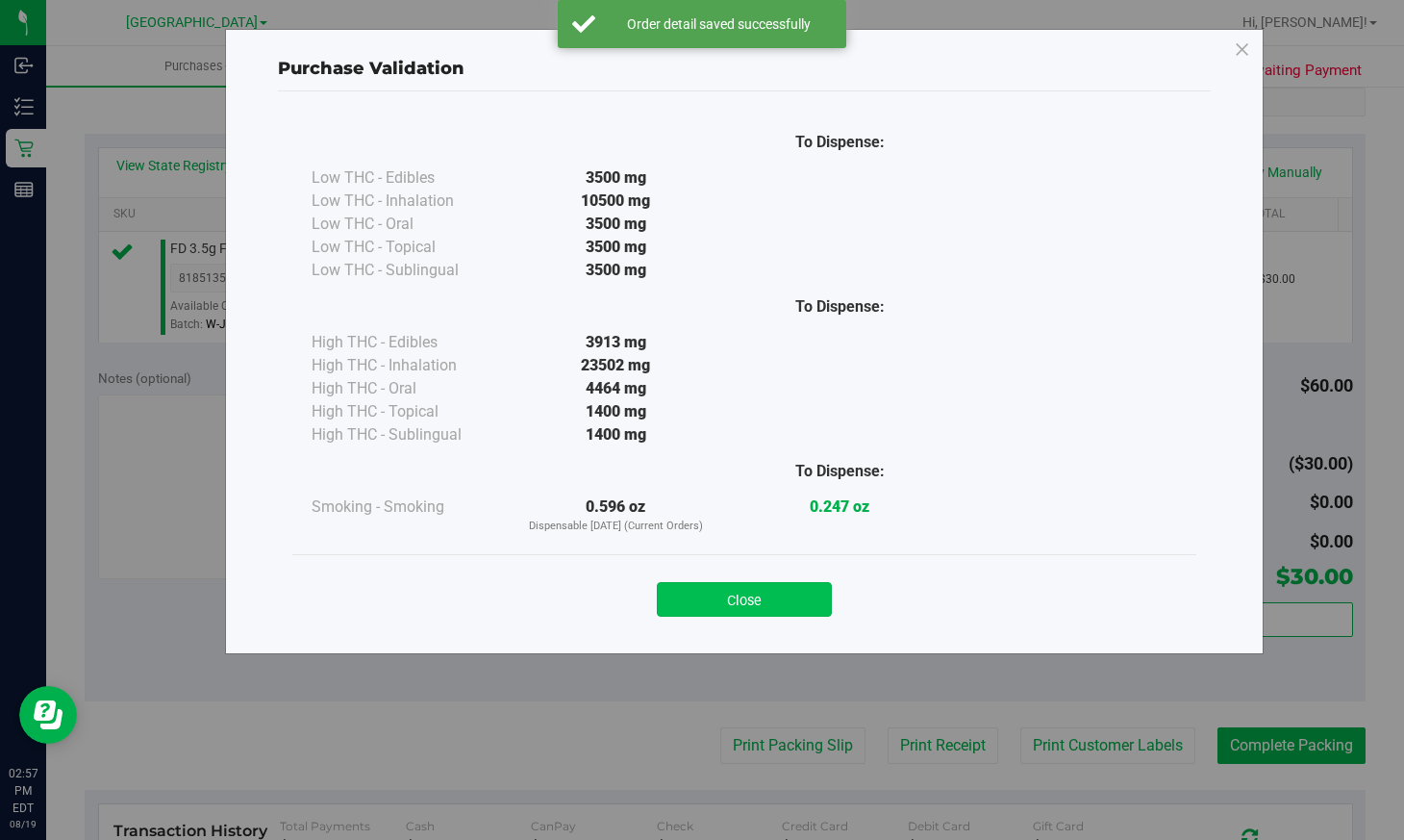
click at [738, 600] on button "Close" at bounding box center [745, 599] width 175 height 35
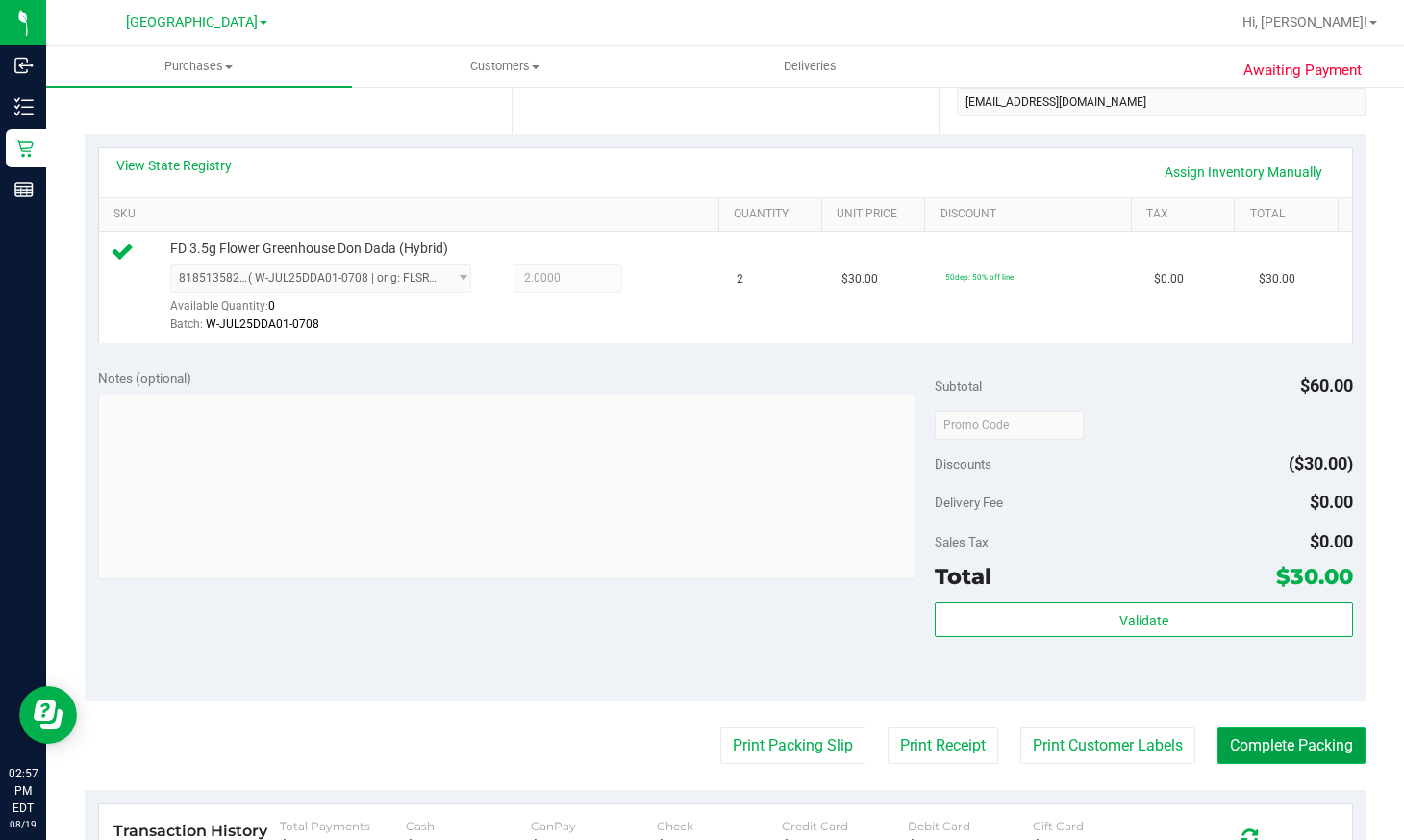
click at [1255, 744] on button "Complete Packing" at bounding box center [1291, 745] width 148 height 37
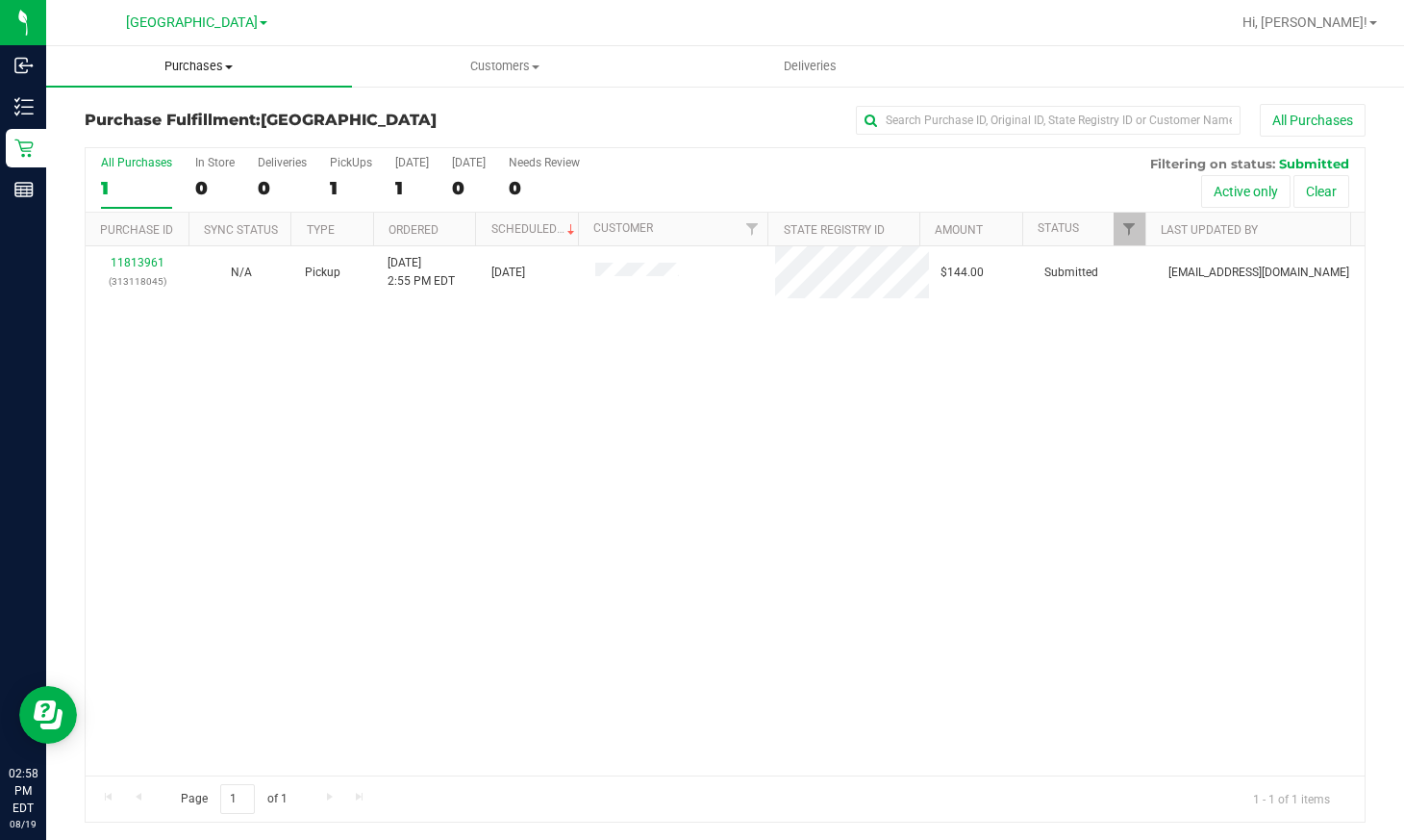
click at [197, 73] on span "Purchases" at bounding box center [200, 66] width 306 height 17
click at [201, 112] on span "Summary of purchases" at bounding box center [145, 116] width 198 height 16
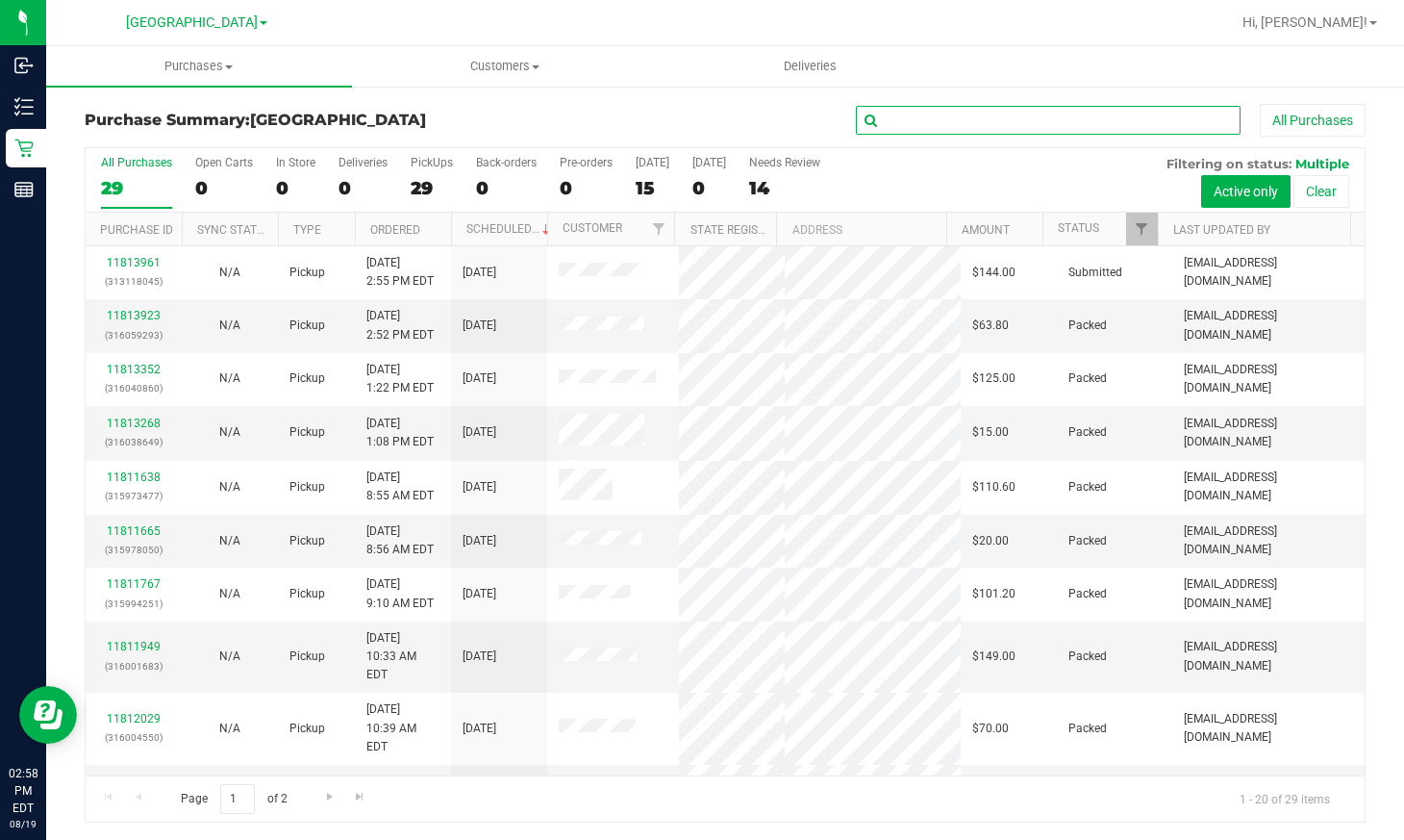
click at [1156, 118] on input "text" at bounding box center [1049, 120] width 385 height 29
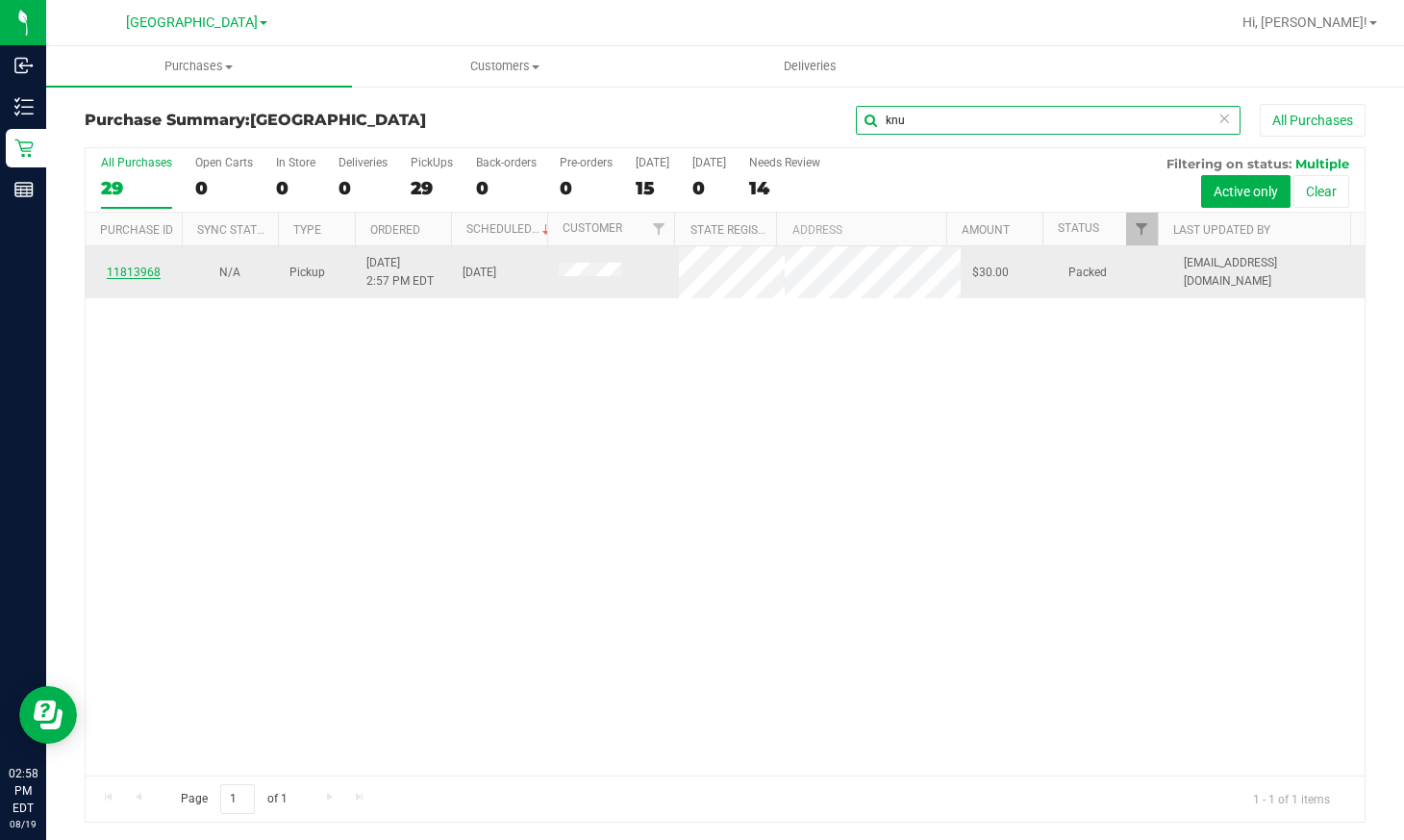
type input "knu"
click at [139, 265] on link "11813968" at bounding box center [134, 272] width 54 height 14
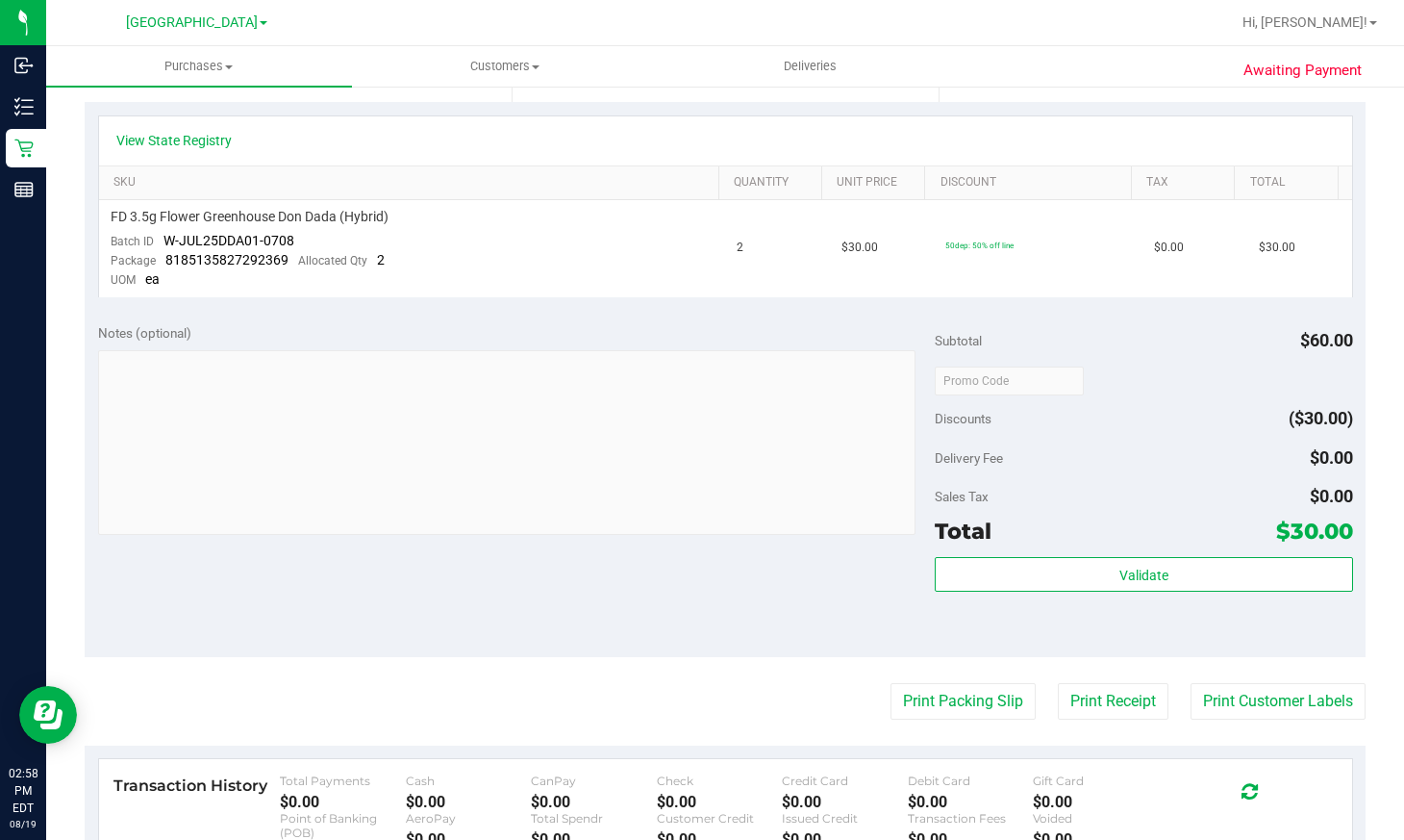
scroll to position [481, 0]
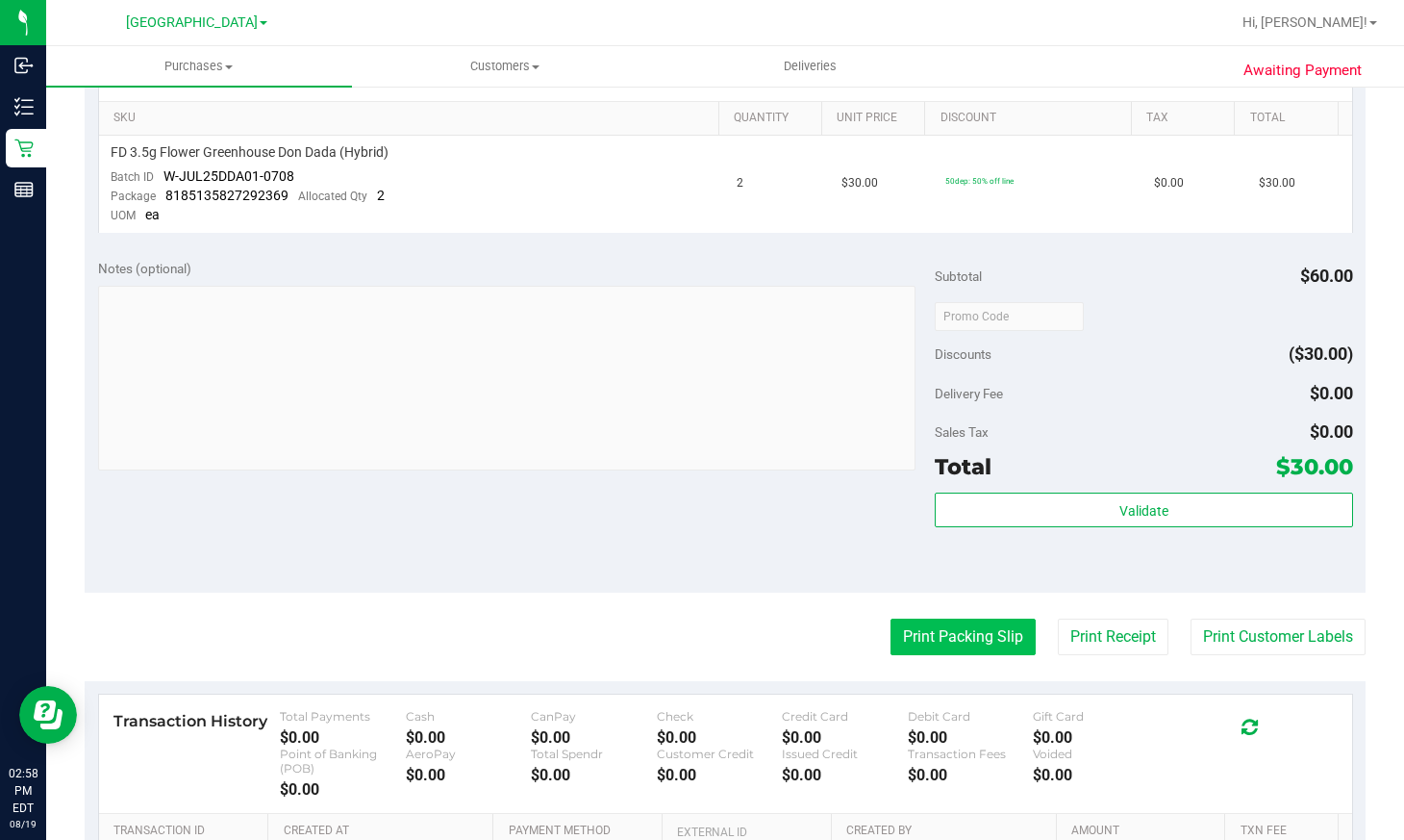
click at [902, 636] on button "Print Packing Slip" at bounding box center [963, 636] width 145 height 37
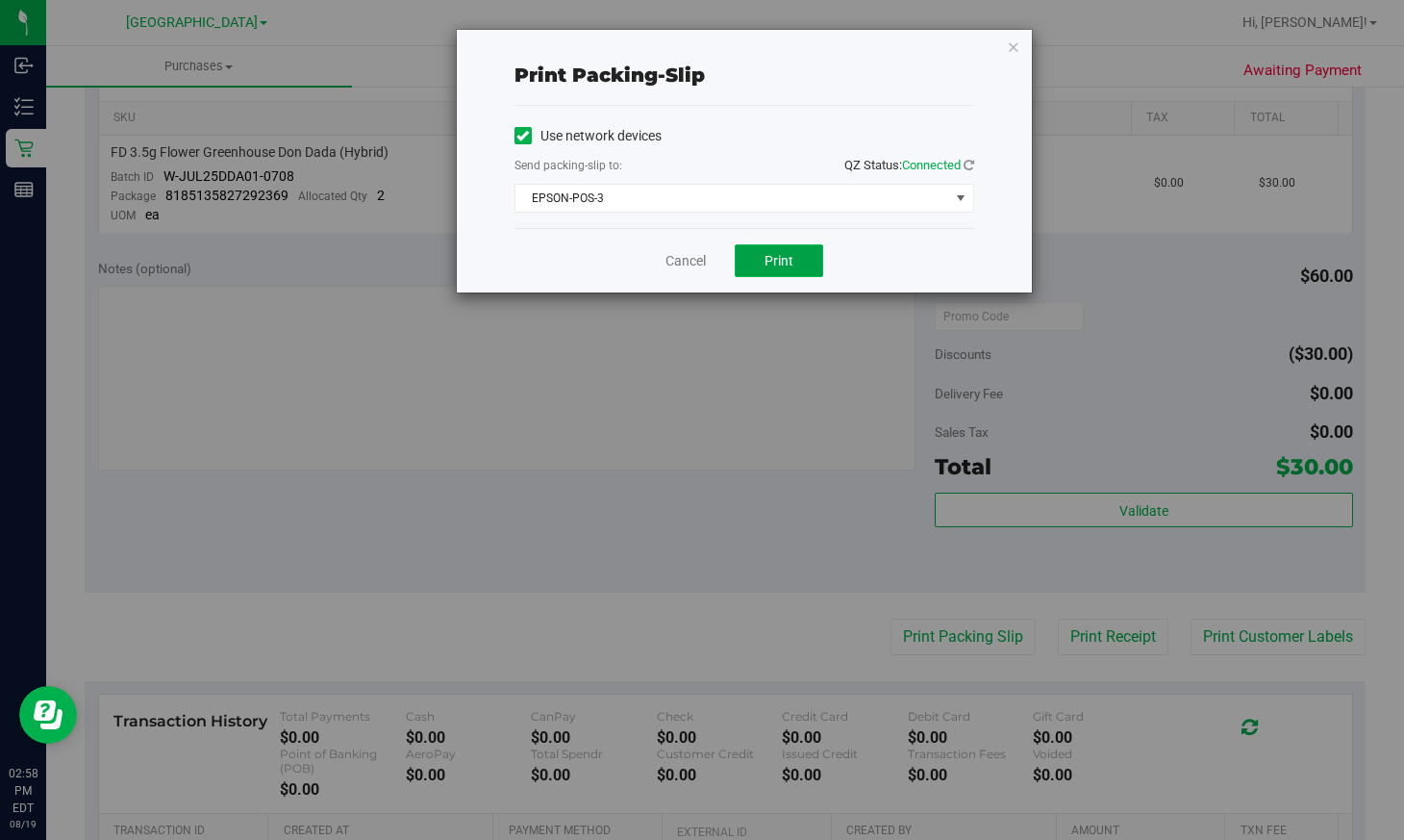
click at [772, 262] on span "Print" at bounding box center [778, 261] width 29 height 16
click at [683, 258] on link "Cancel" at bounding box center [685, 261] width 41 height 20
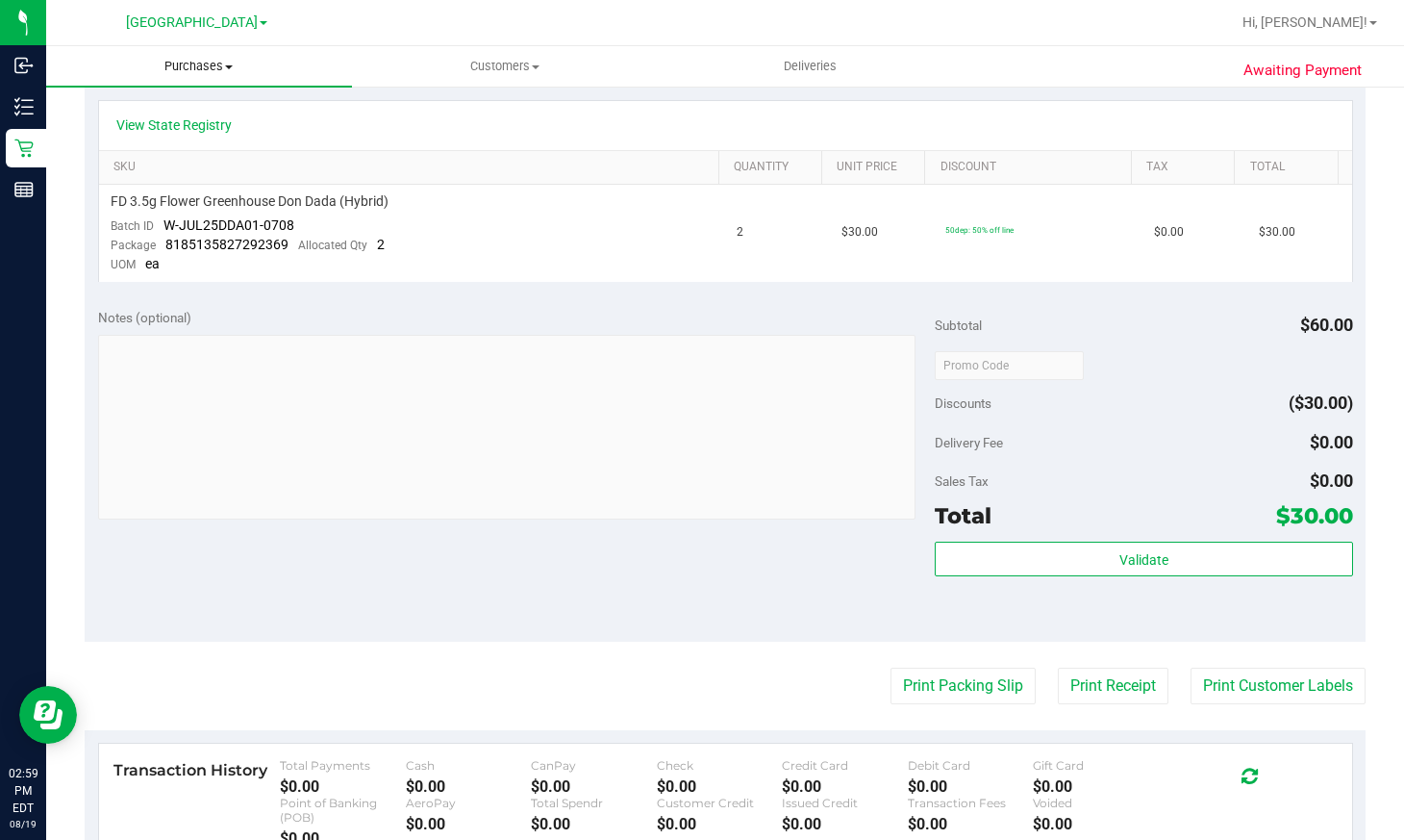
scroll to position [193, 0]
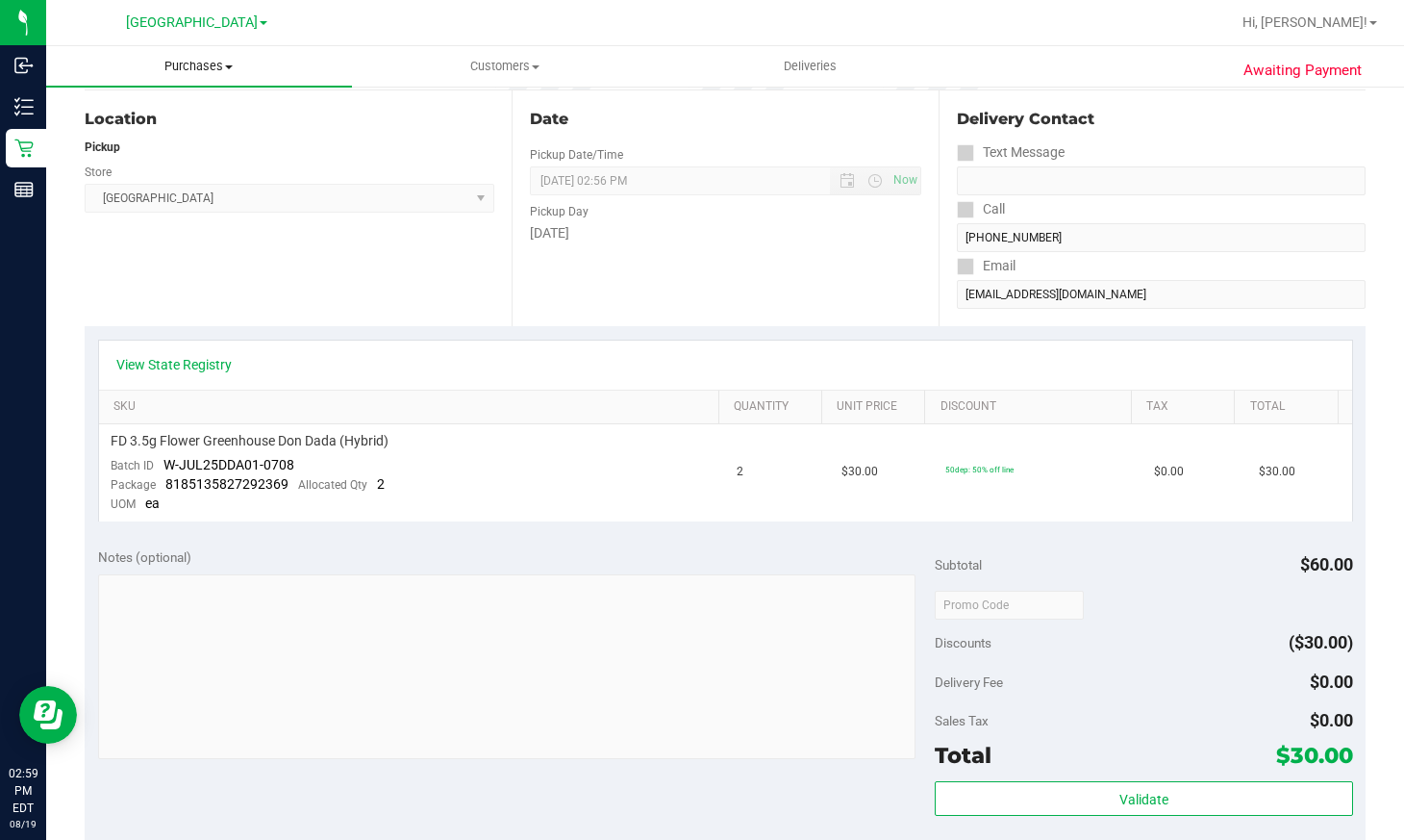
click at [211, 60] on span "Purchases" at bounding box center [200, 66] width 306 height 17
click at [173, 136] on li "Fulfillment" at bounding box center [200, 139] width 306 height 23
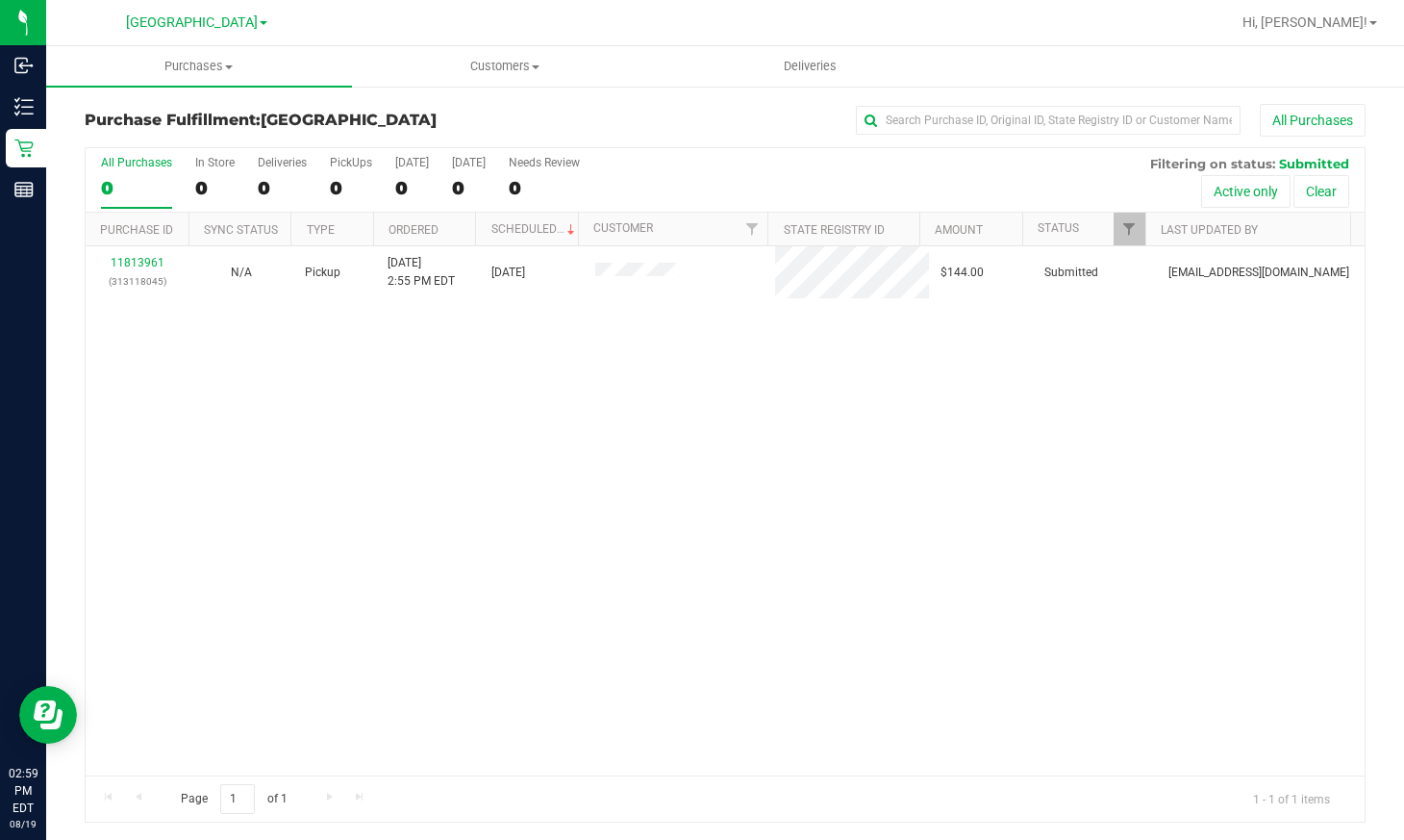
click at [630, 519] on div "11813961 (313118045) N/A Pickup 8/19/2025 2:55 PM EDT 8/19/2025 $144.00 Submitt…" at bounding box center [725, 510] width 1279 height 529
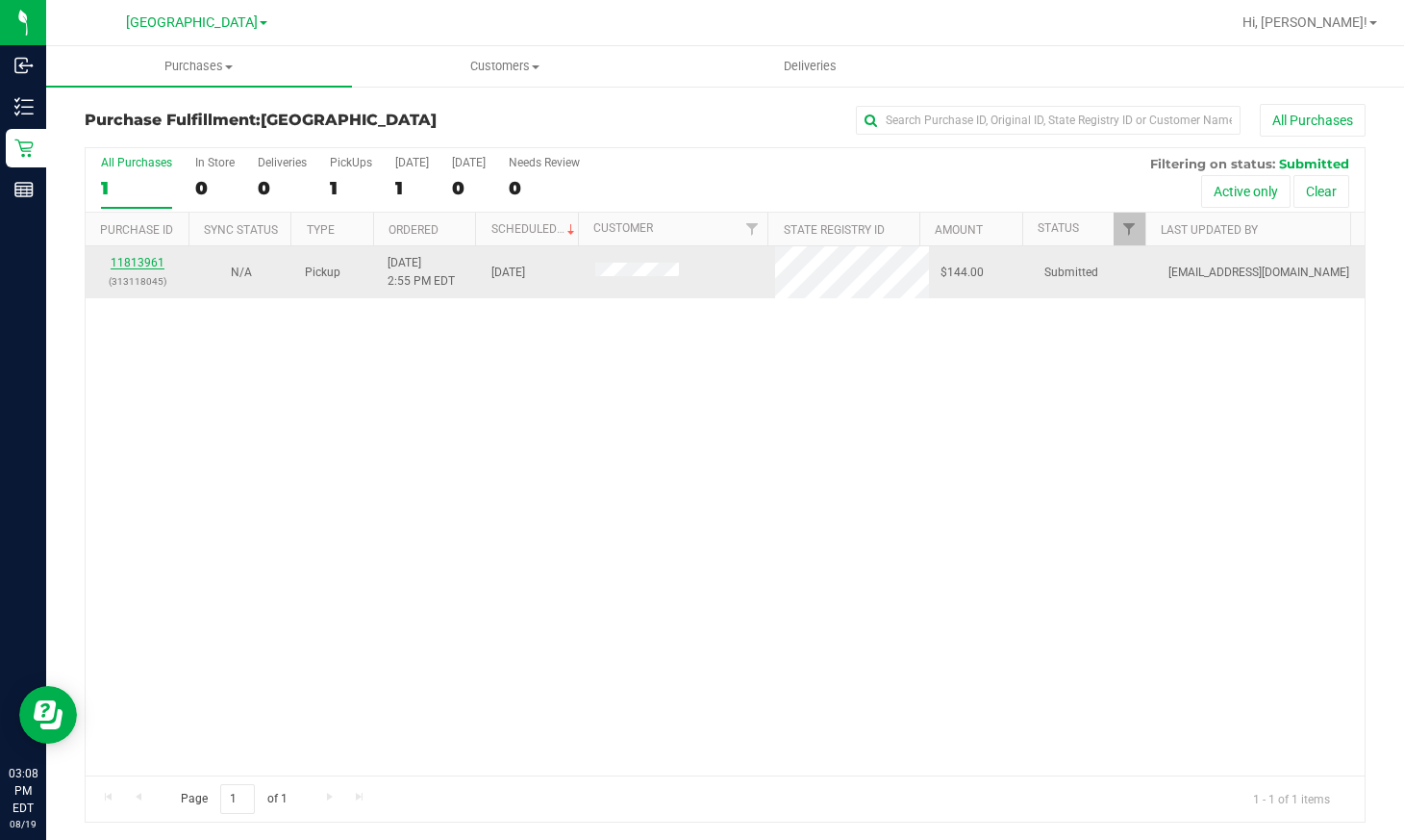
click at [129, 257] on link "11813961" at bounding box center [137, 263] width 54 height 14
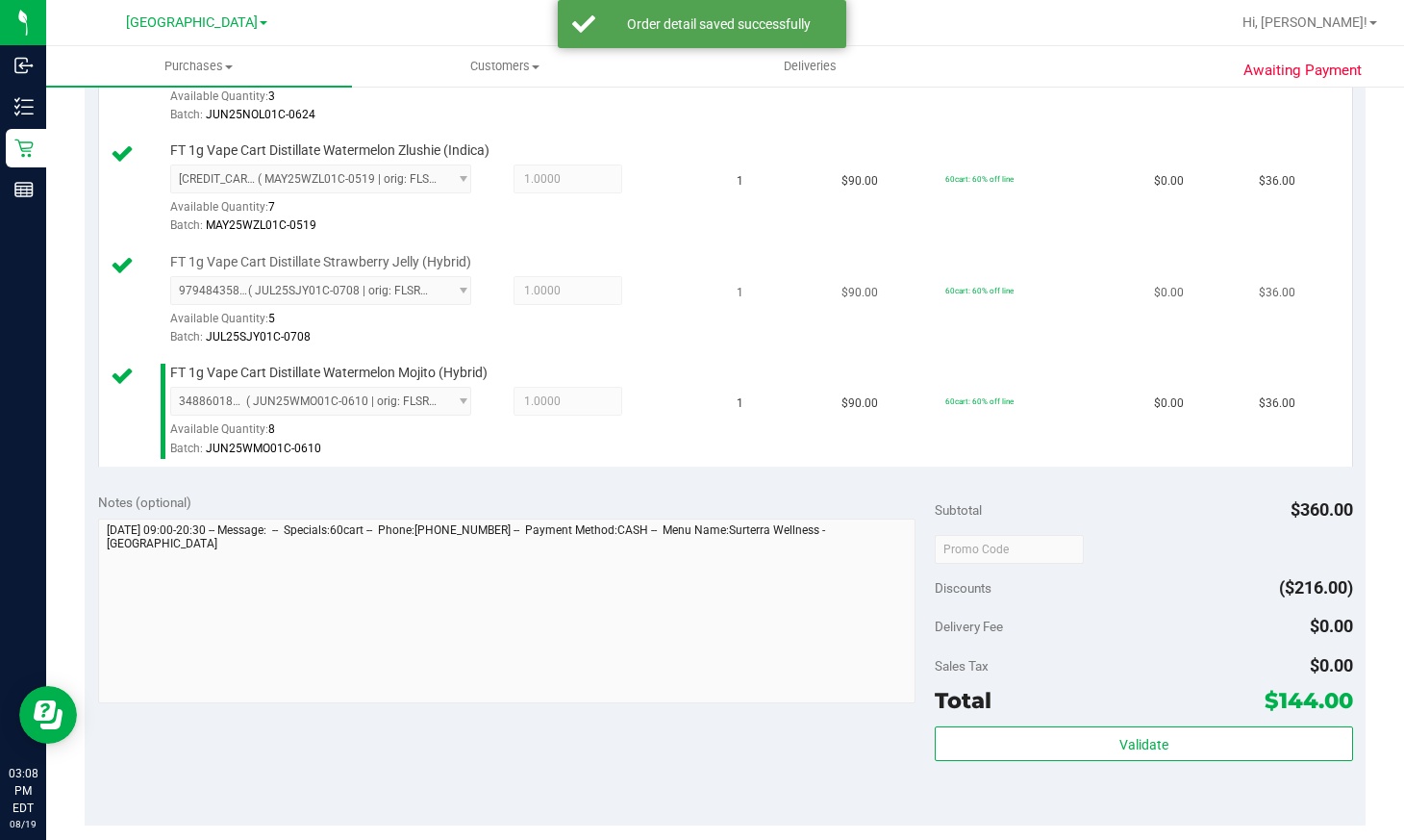
scroll to position [673, 0]
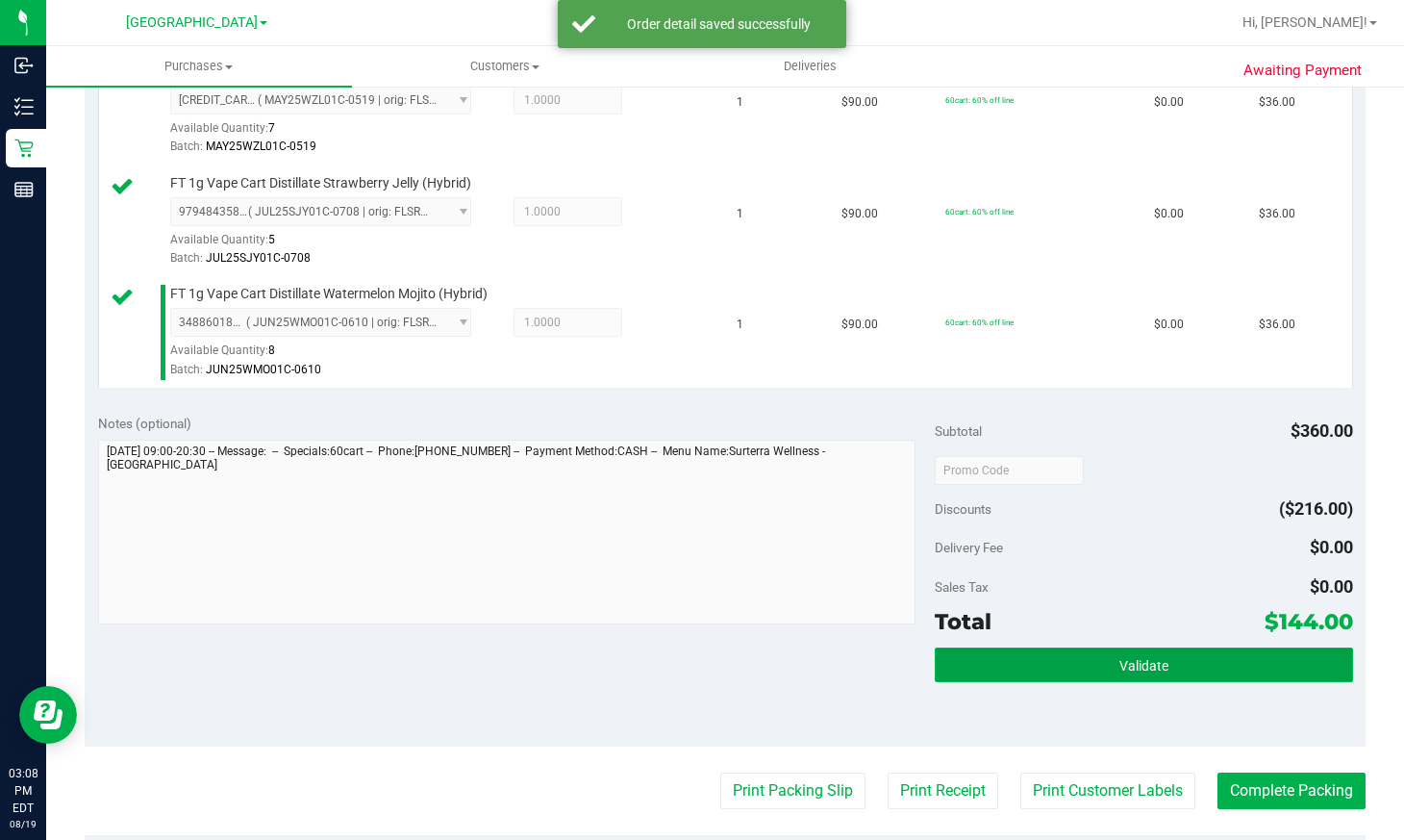
click at [1041, 666] on button "Validate" at bounding box center [1144, 664] width 418 height 35
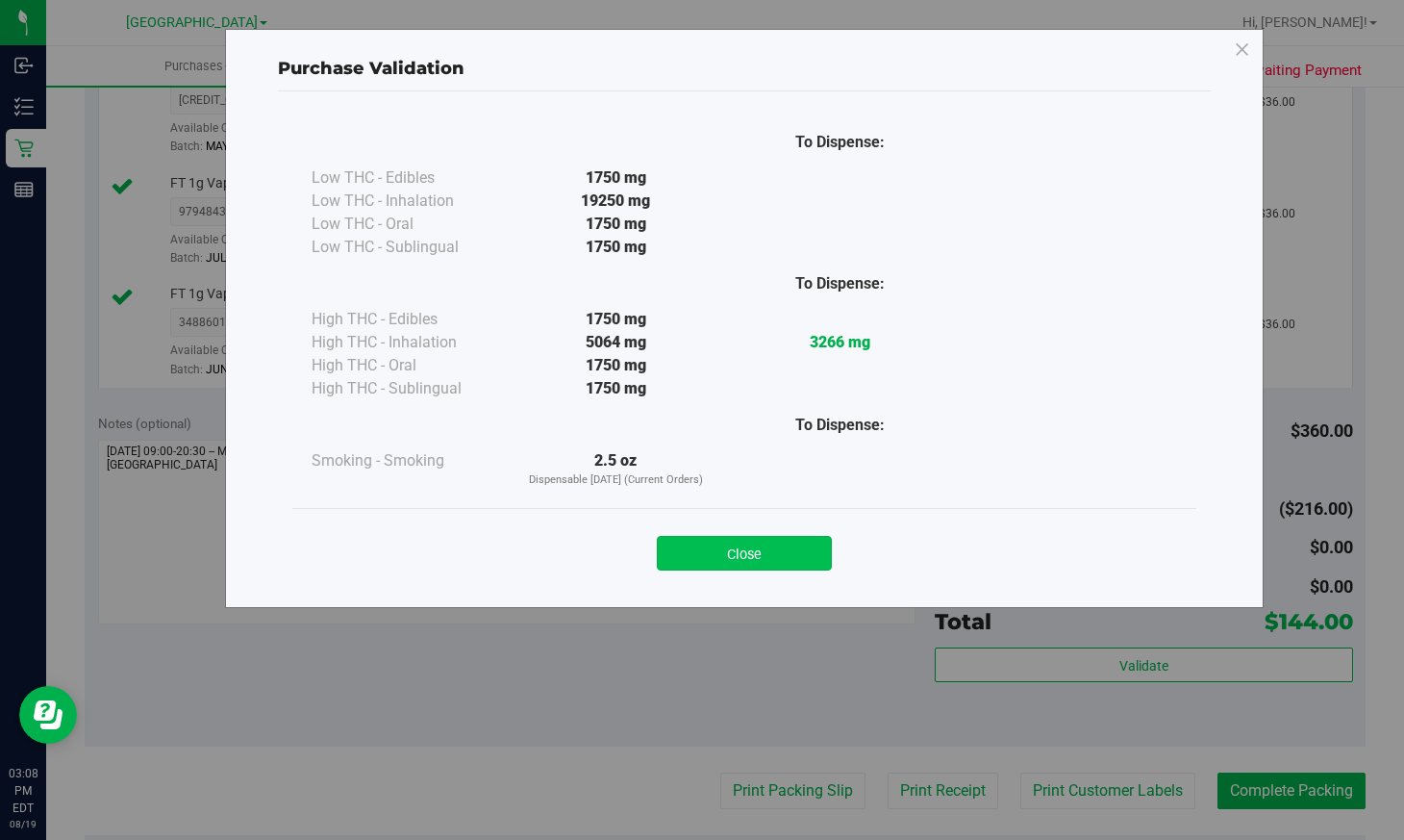
click at [779, 553] on button "Close" at bounding box center [745, 553] width 175 height 35
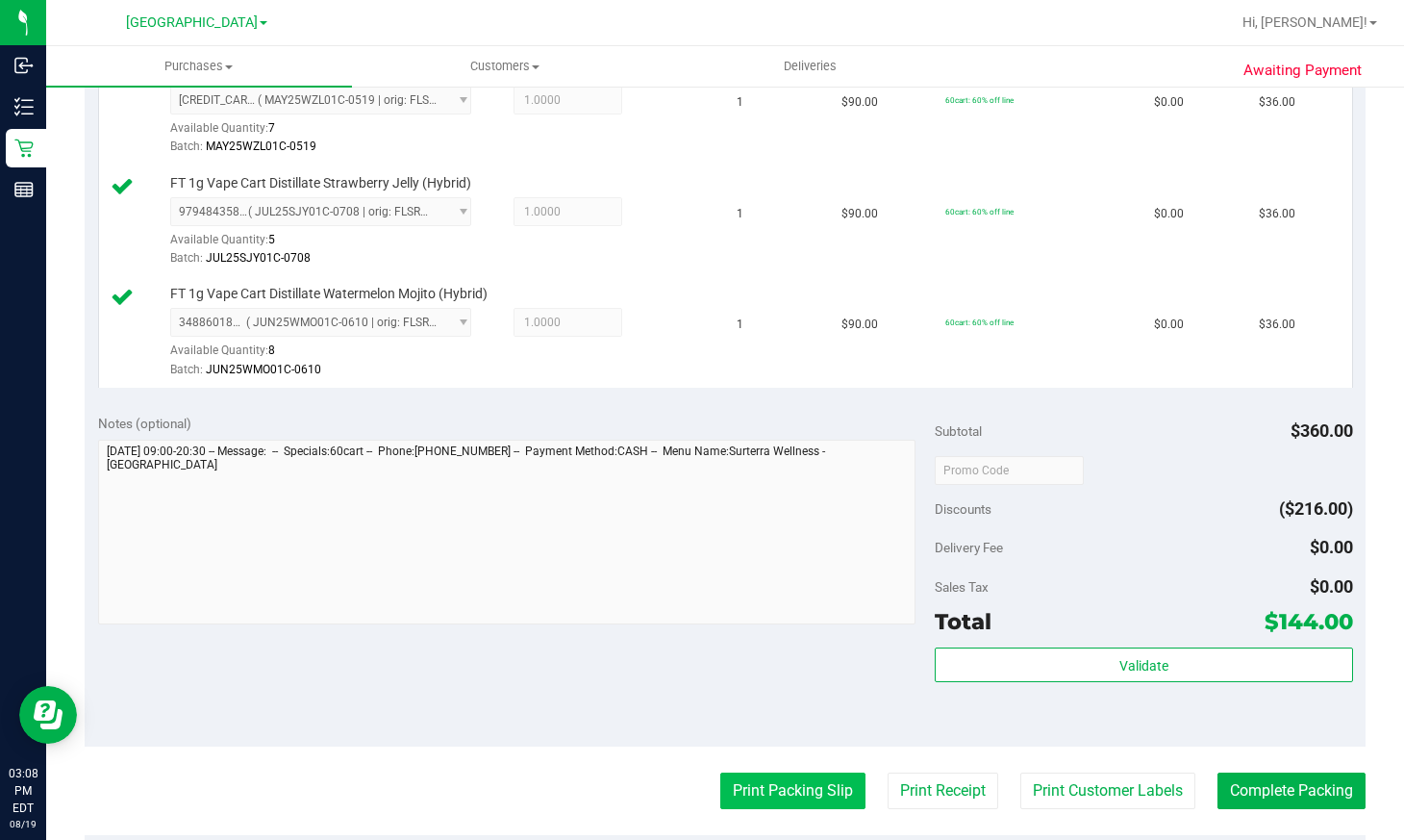
click at [784, 788] on button "Print Packing Slip" at bounding box center [793, 790] width 145 height 37
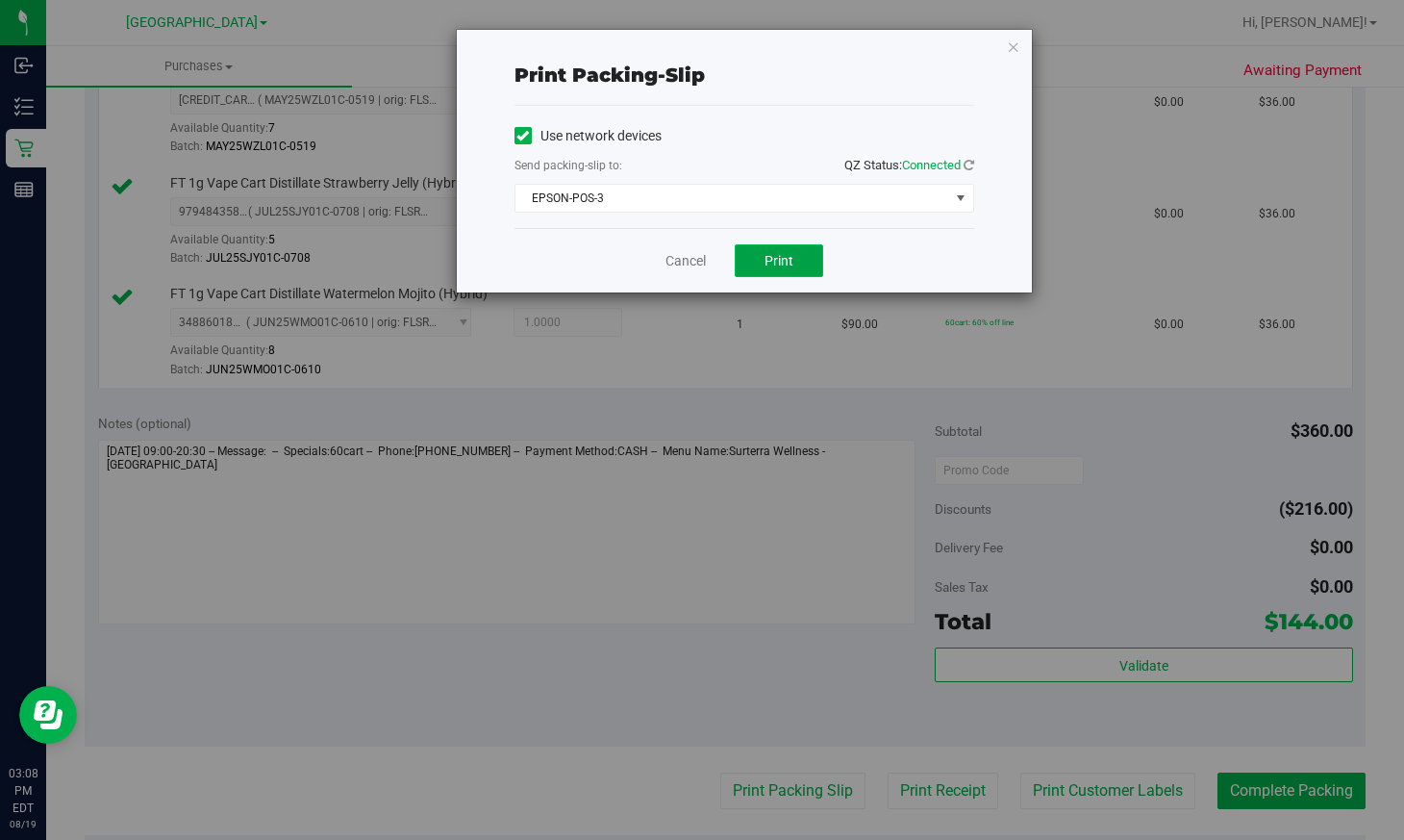
click at [781, 264] on span "Print" at bounding box center [778, 261] width 29 height 16
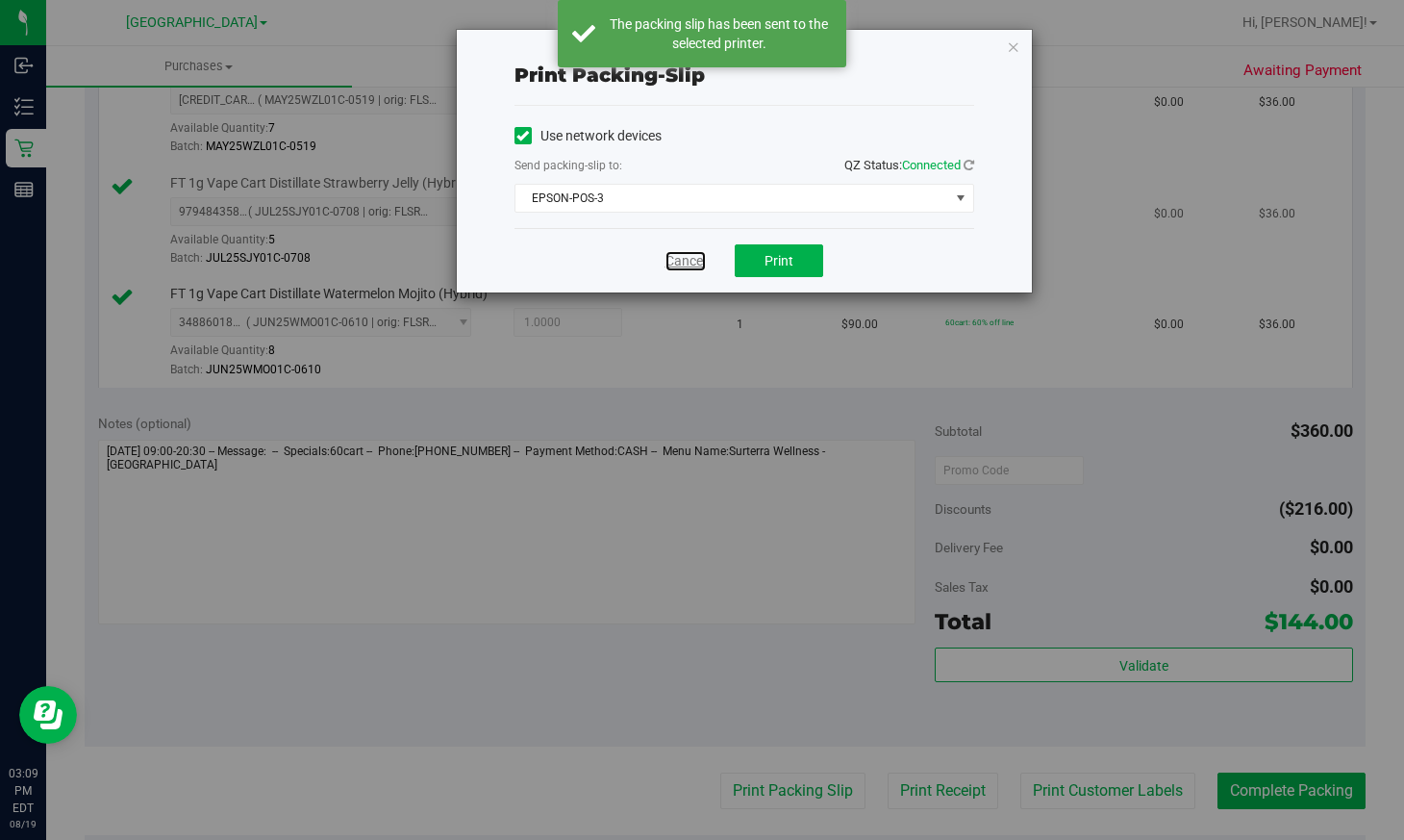
drag, startPoint x: 675, startPoint y: 260, endPoint x: 693, endPoint y: 260, distance: 18.0
click at [677, 260] on link "Cancel" at bounding box center [685, 261] width 41 height 20
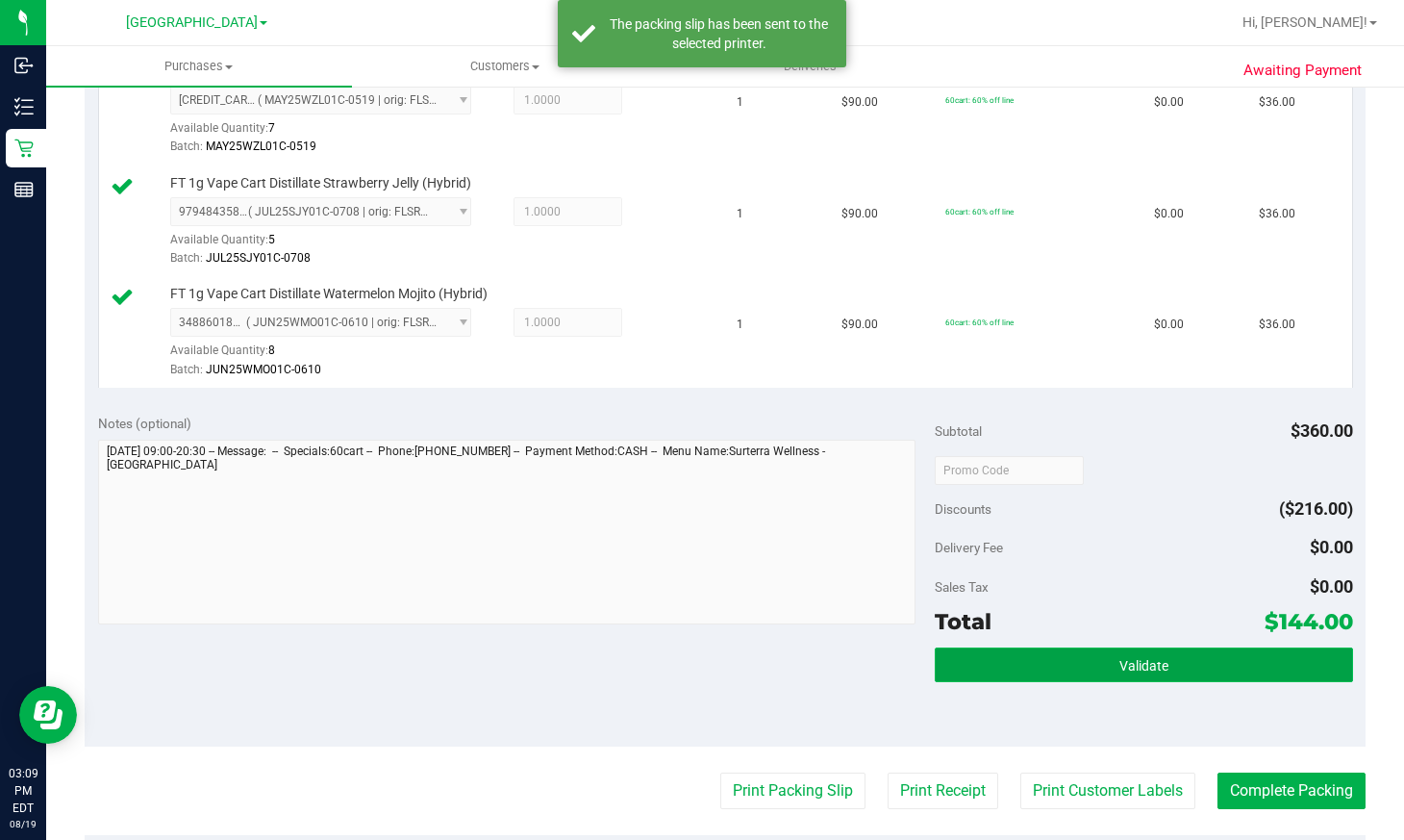
click at [979, 666] on button "Validate" at bounding box center [1144, 664] width 418 height 35
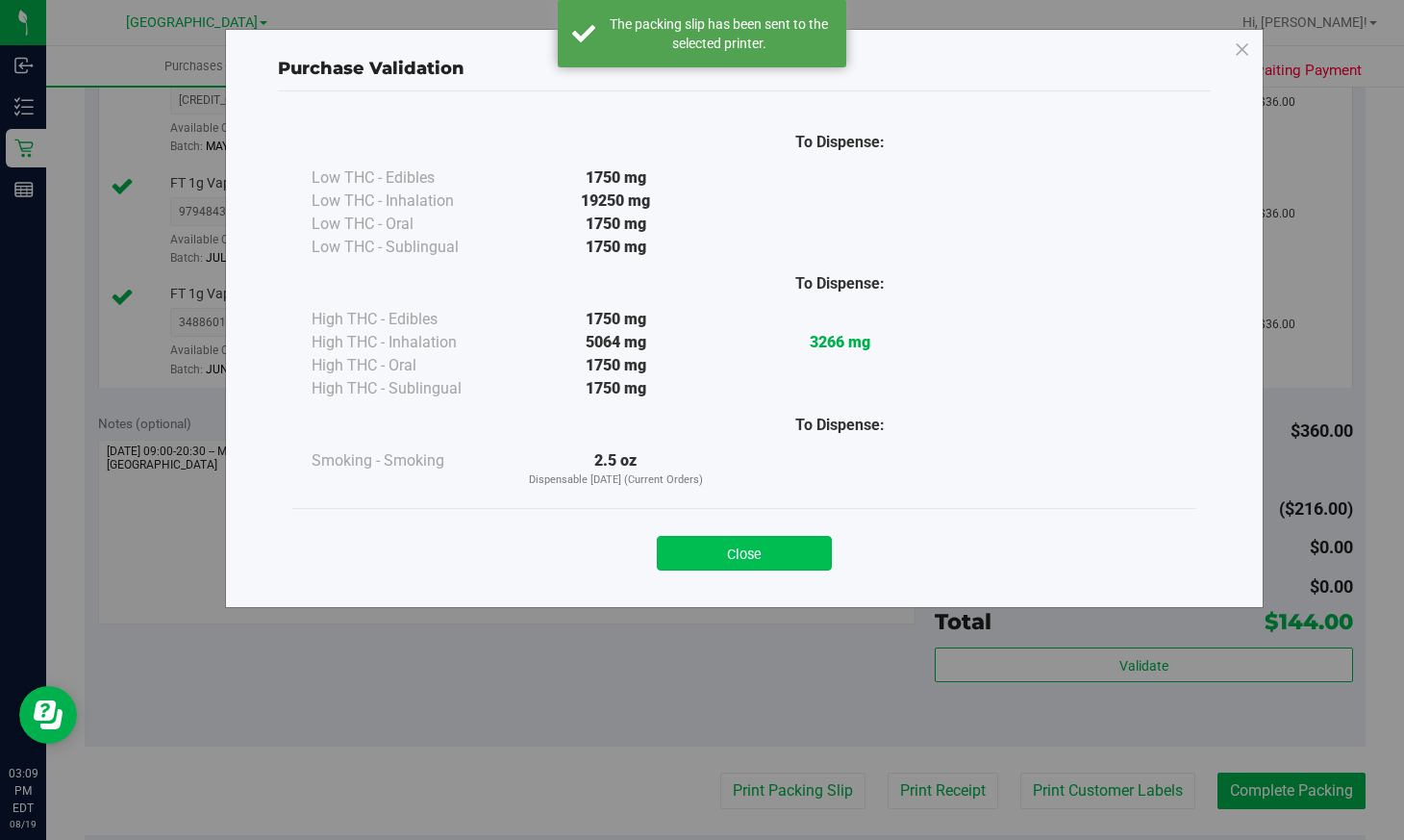
click at [753, 561] on button "Close" at bounding box center [745, 553] width 175 height 35
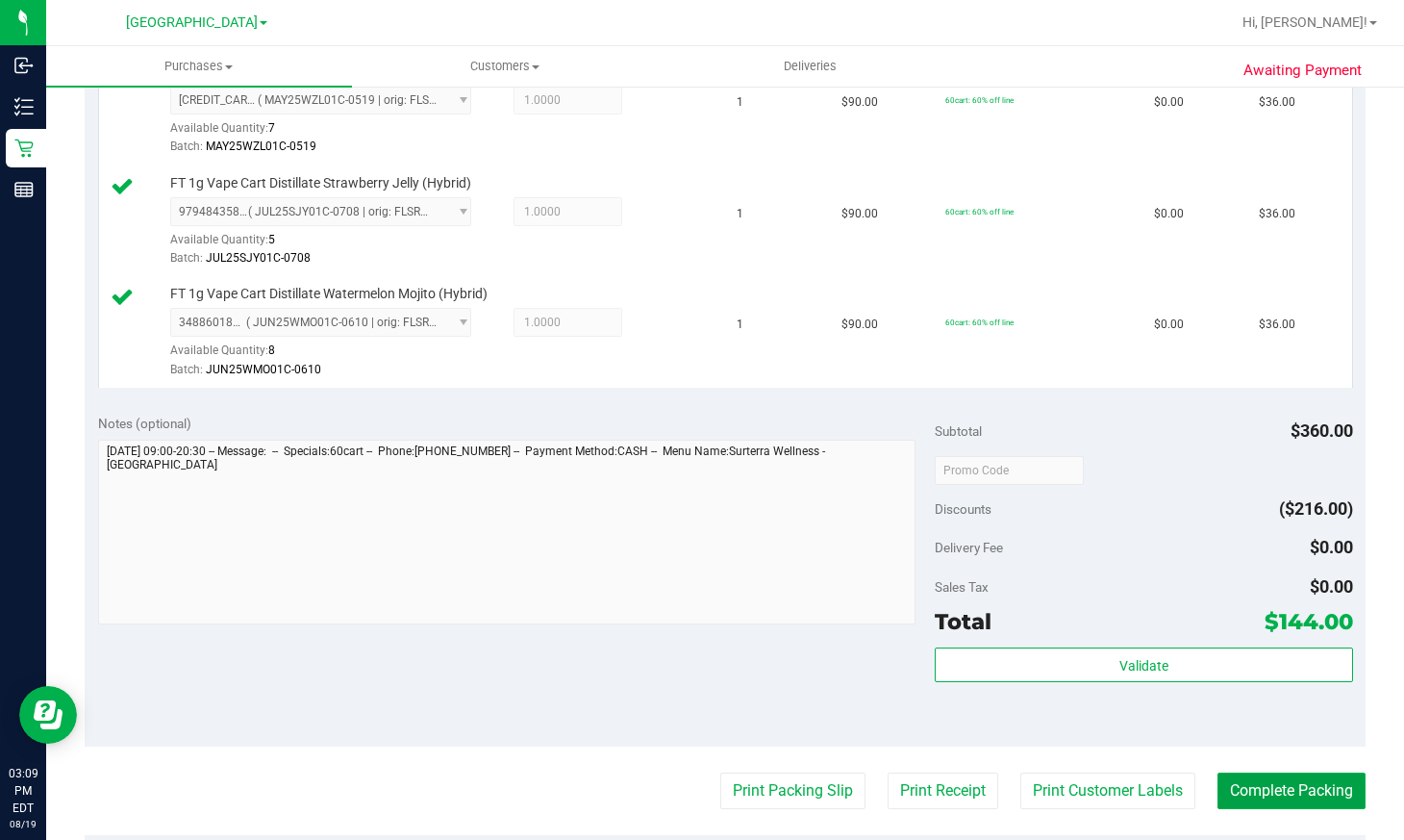
drag, startPoint x: 1315, startPoint y: 787, endPoint x: 1378, endPoint y: 743, distance: 76.8
click at [1315, 788] on button "Complete Packing" at bounding box center [1291, 790] width 148 height 37
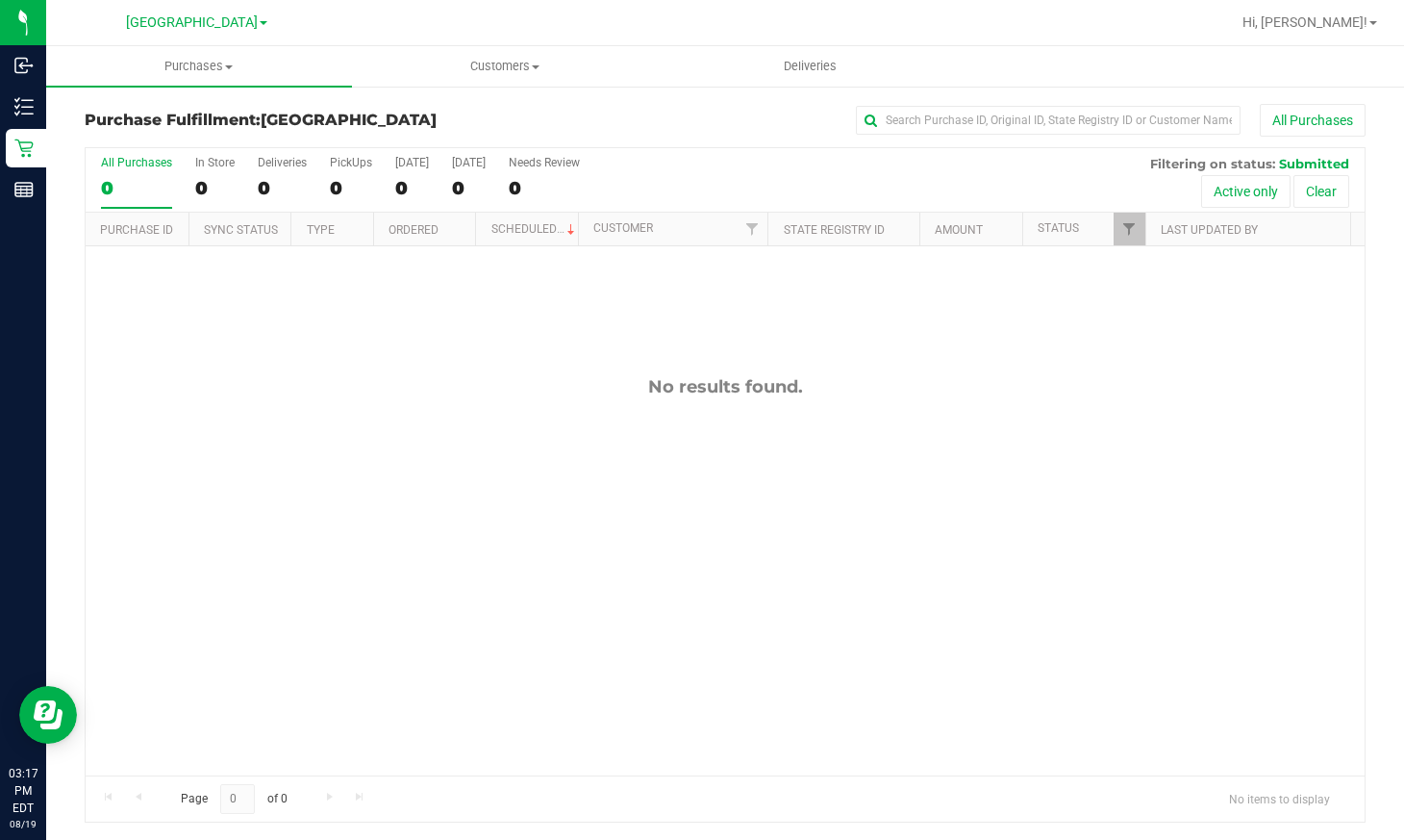
click at [928, 474] on div "No results found." at bounding box center [725, 576] width 1279 height 659
drag, startPoint x: 356, startPoint y: 343, endPoint x: 347, endPoint y: 275, distance: 68.6
click at [356, 344] on div "No results found." at bounding box center [725, 576] width 1279 height 659
click at [884, 778] on div "Page 0 of 0 No items to display" at bounding box center [725, 798] width 1279 height 47
click at [1327, 14] on link "Hi, [PERSON_NAME]!" at bounding box center [1310, 23] width 150 height 20
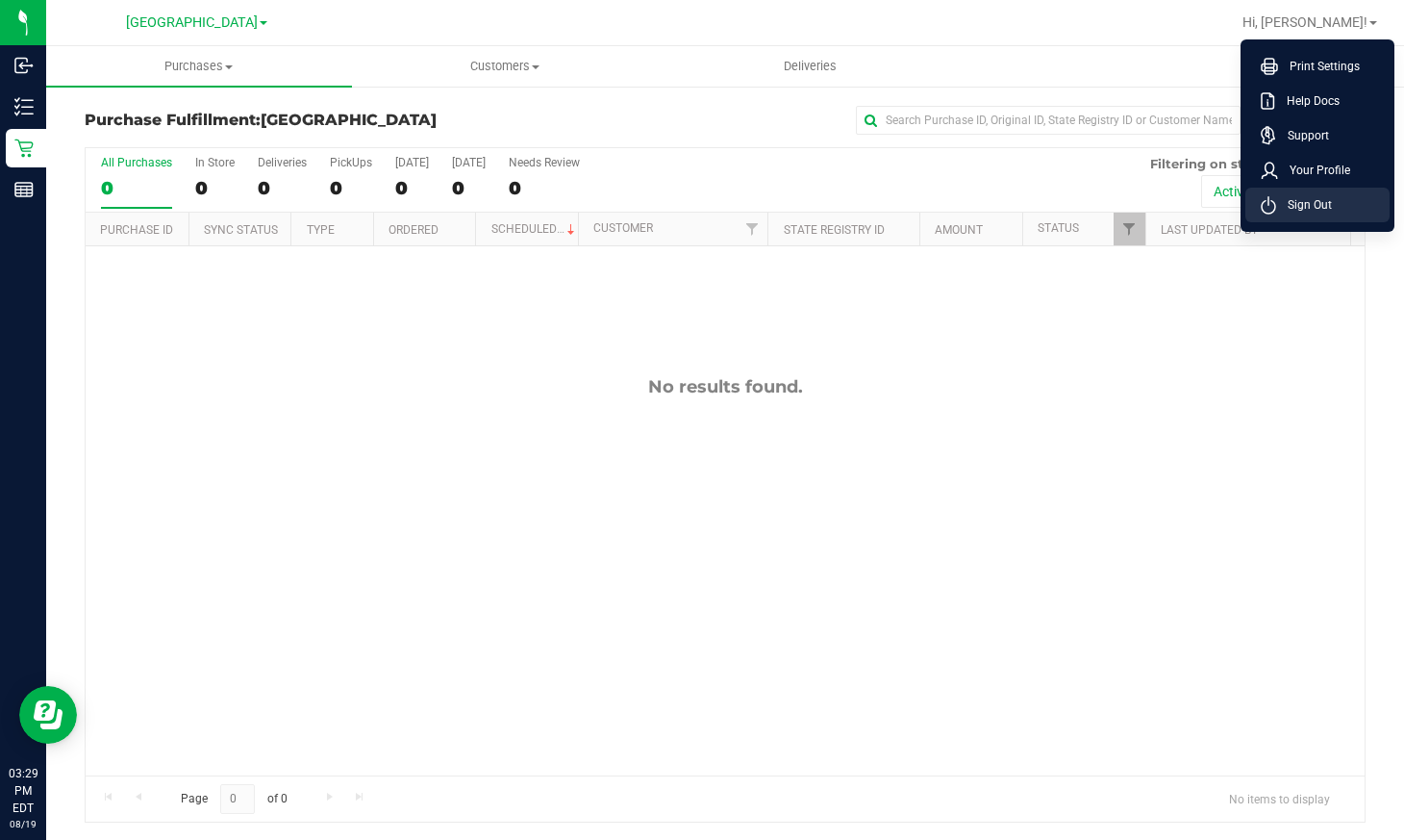
click at [1316, 210] on span "Sign Out" at bounding box center [1305, 205] width 56 height 19
